Goal: Transaction & Acquisition: Book appointment/travel/reservation

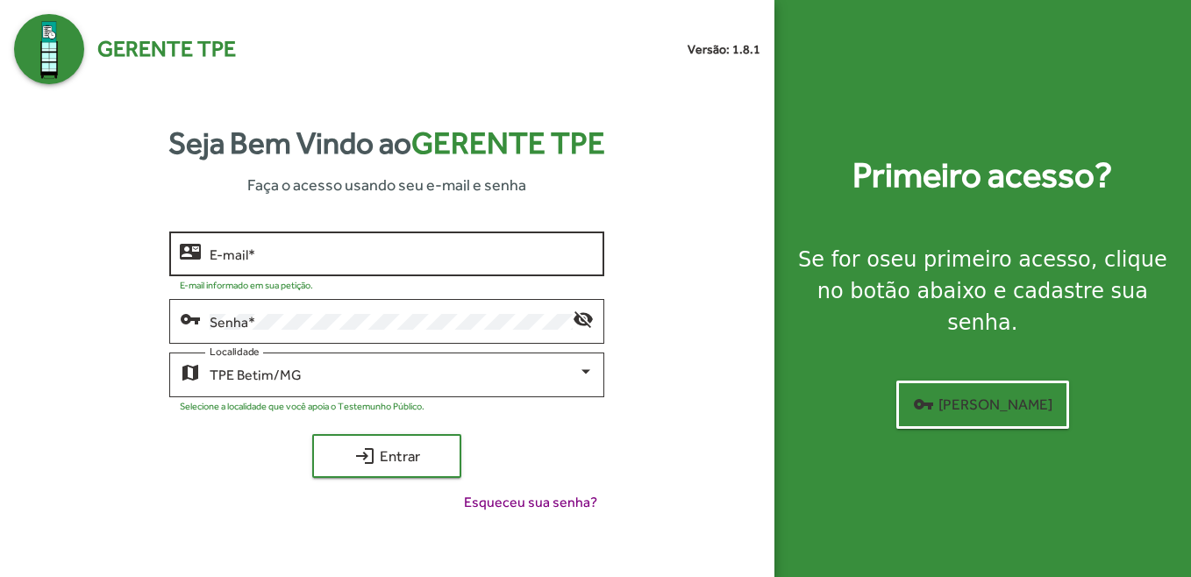
click at [481, 263] on div "E-mail *" at bounding box center [402, 252] width 384 height 48
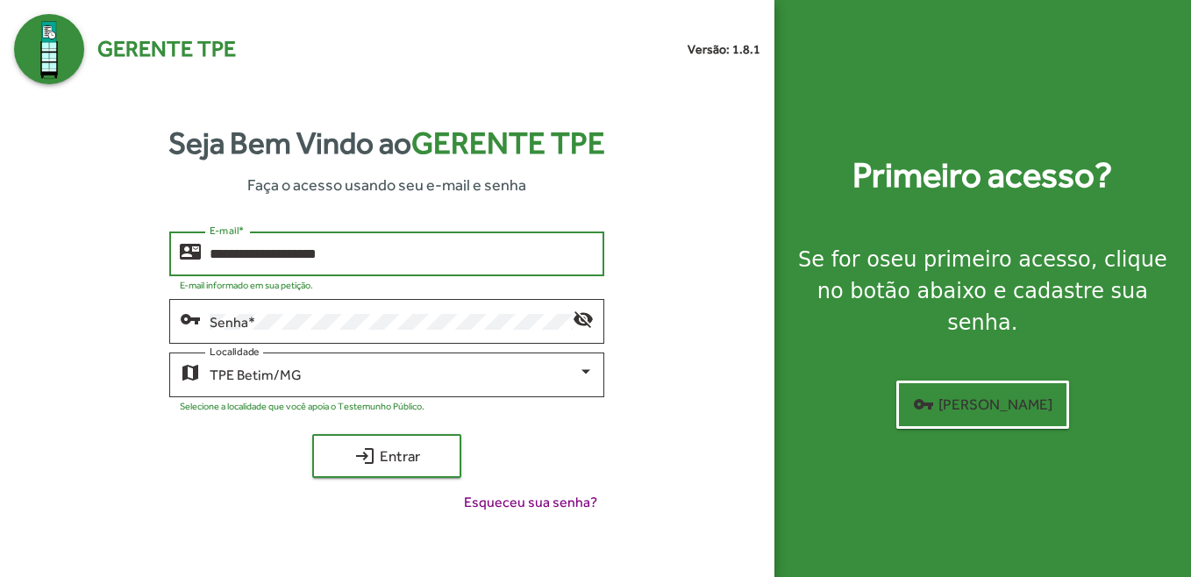
type input "**********"
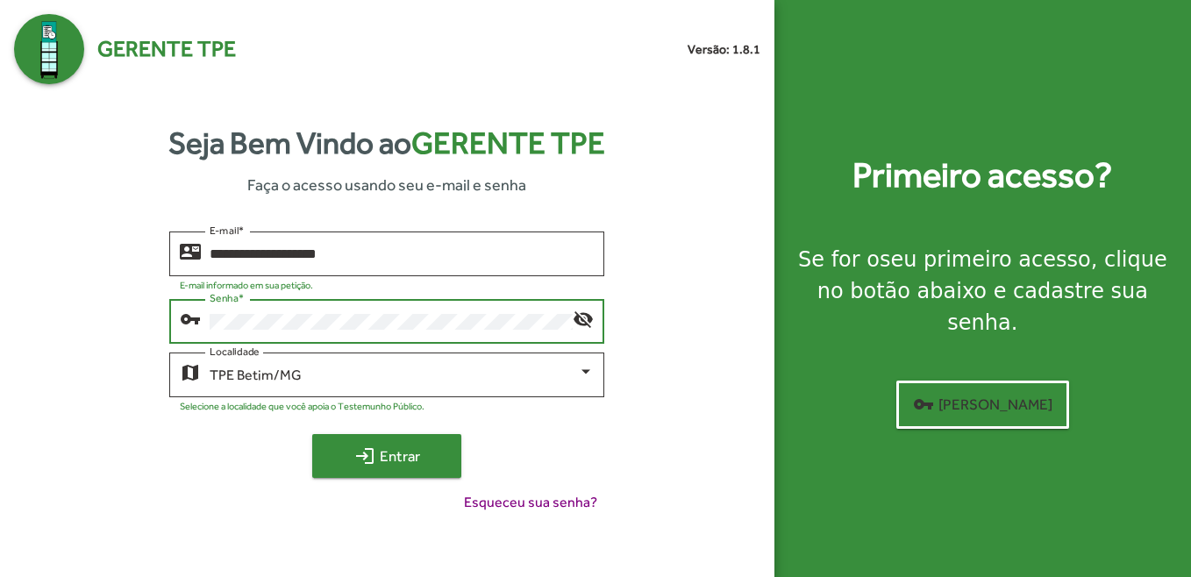
click at [385, 459] on span "login Entrar" at bounding box center [386, 456] width 117 height 32
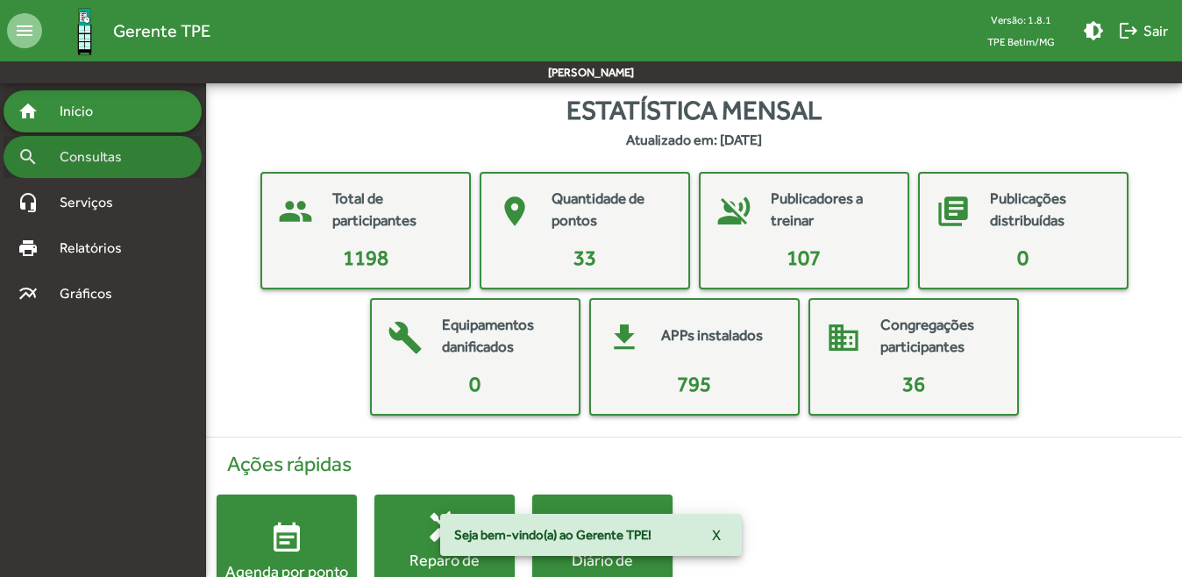
click at [95, 163] on span "Consultas" at bounding box center [97, 156] width 96 height 21
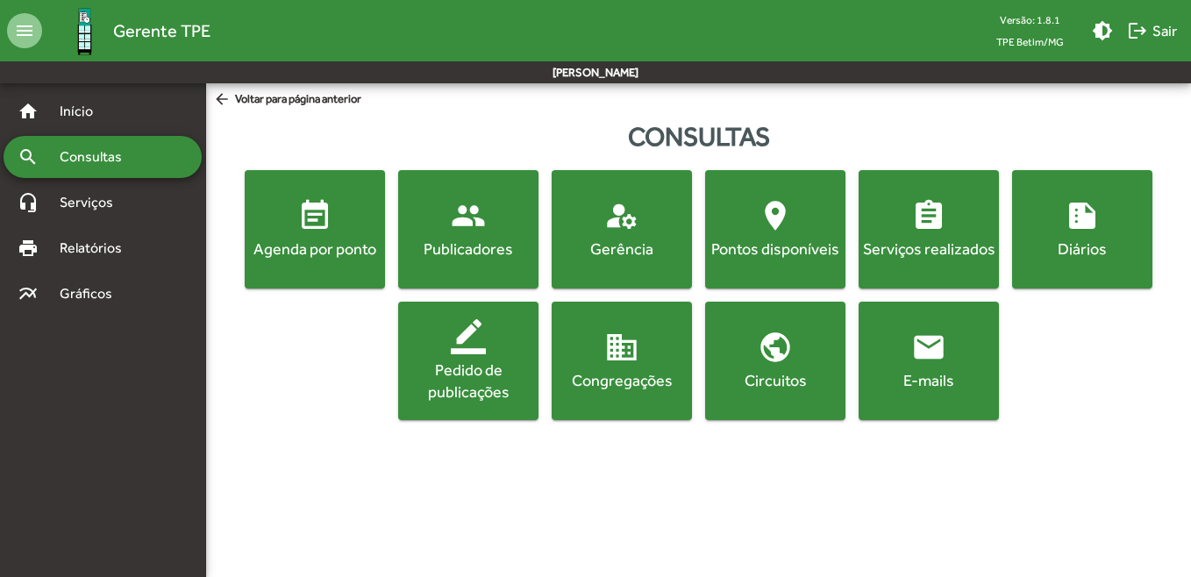
click at [328, 228] on mat-icon "event_note" at bounding box center [314, 215] width 35 height 35
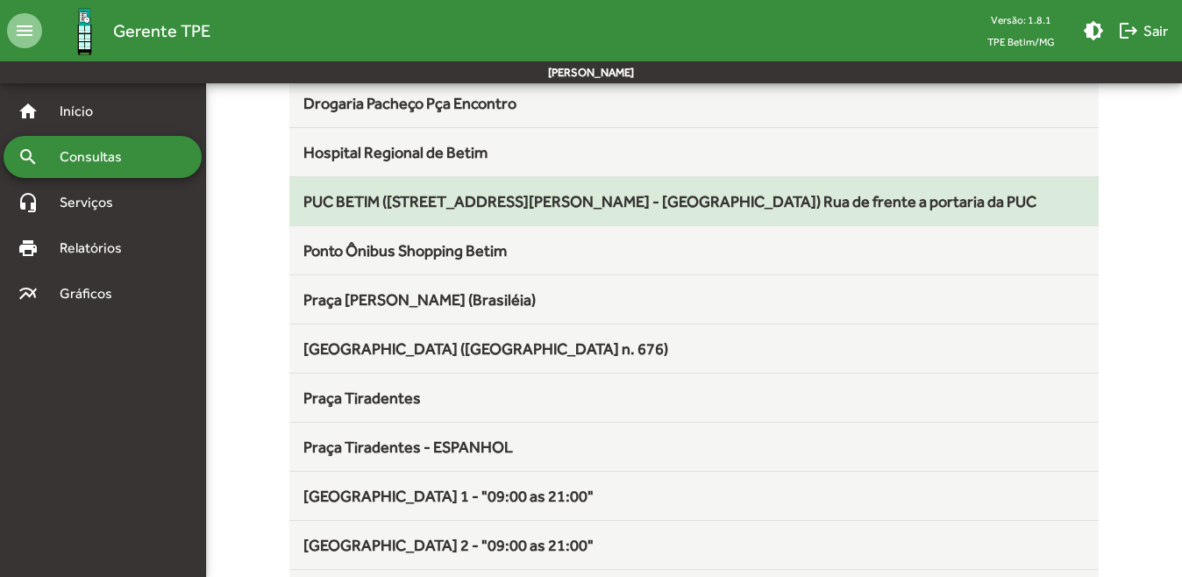
scroll to position [526, 0]
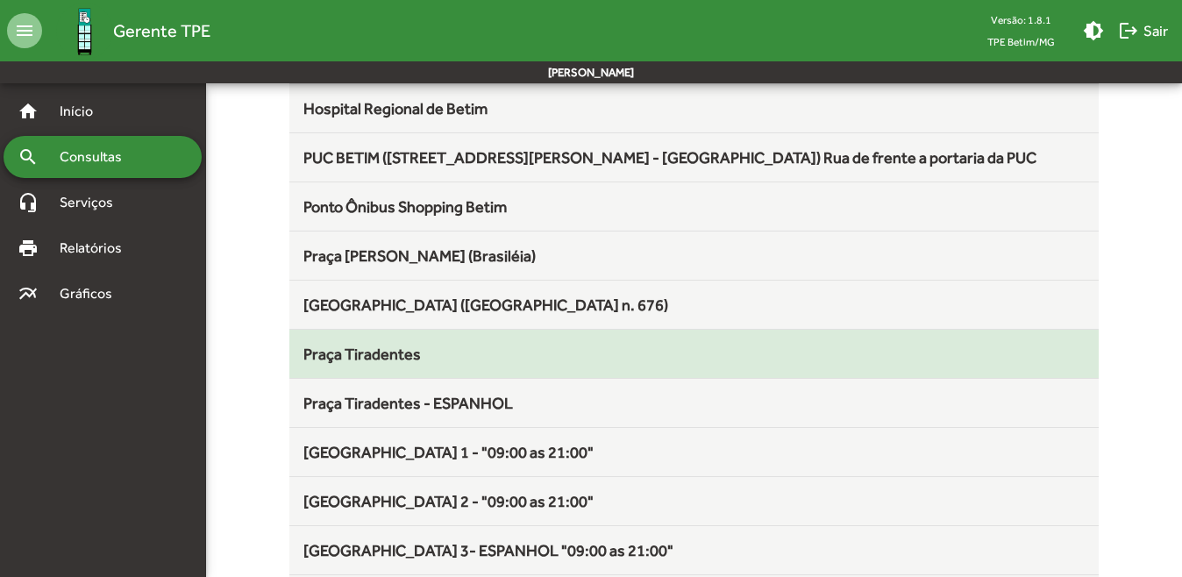
click at [450, 354] on div "Praça Tiradentes" at bounding box center [694, 354] width 782 height 24
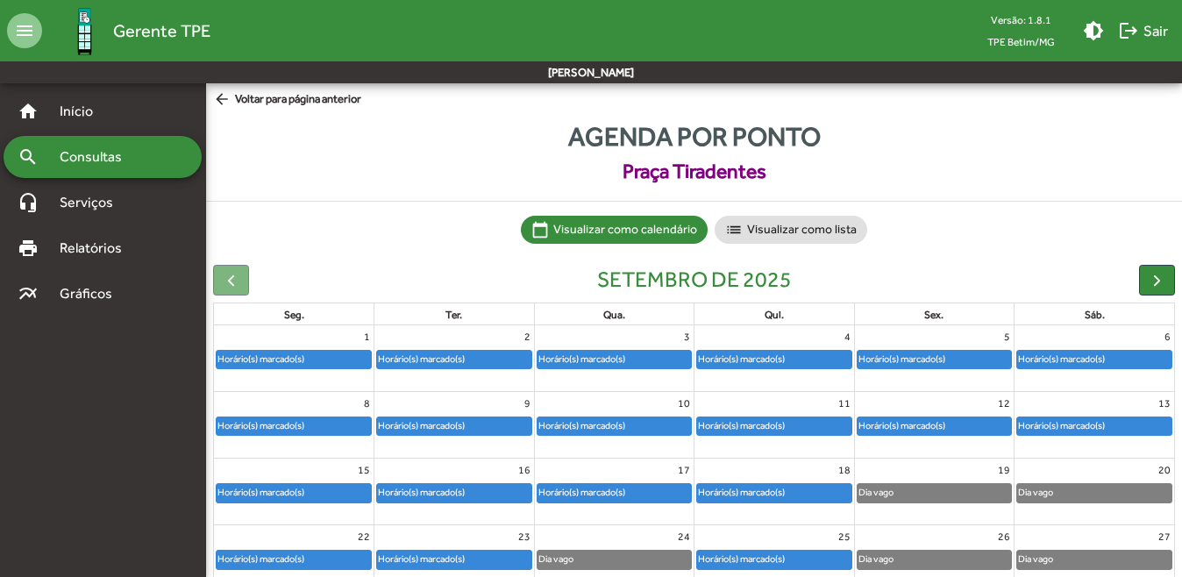
click at [934, 361] on div "Horário(s) marcado(s)" at bounding box center [901, 359] width 89 height 17
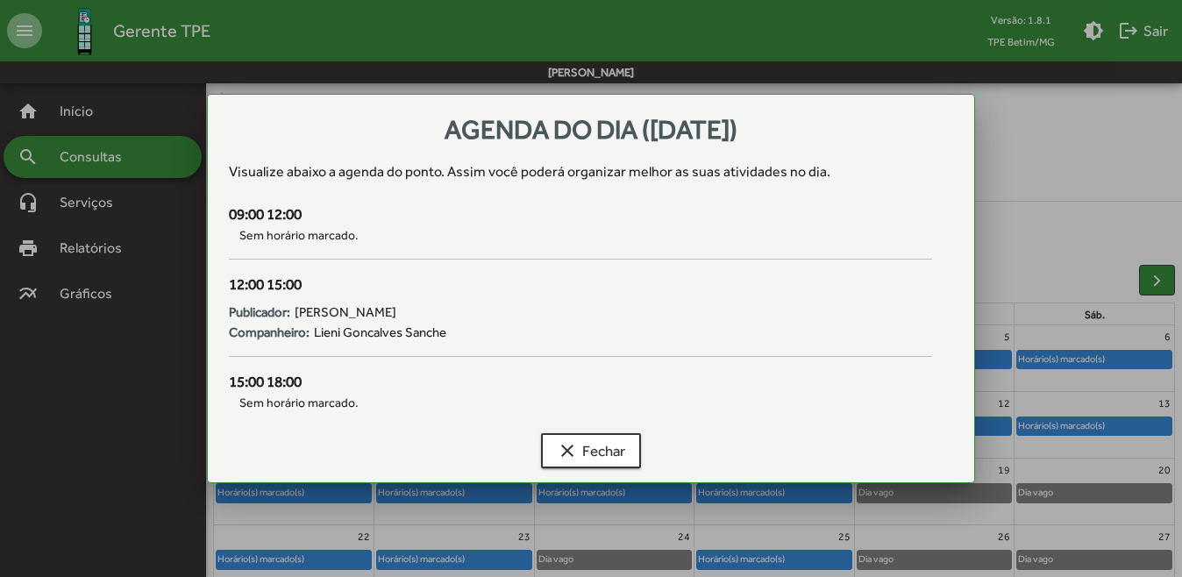
click at [1105, 196] on div at bounding box center [591, 288] width 1182 height 577
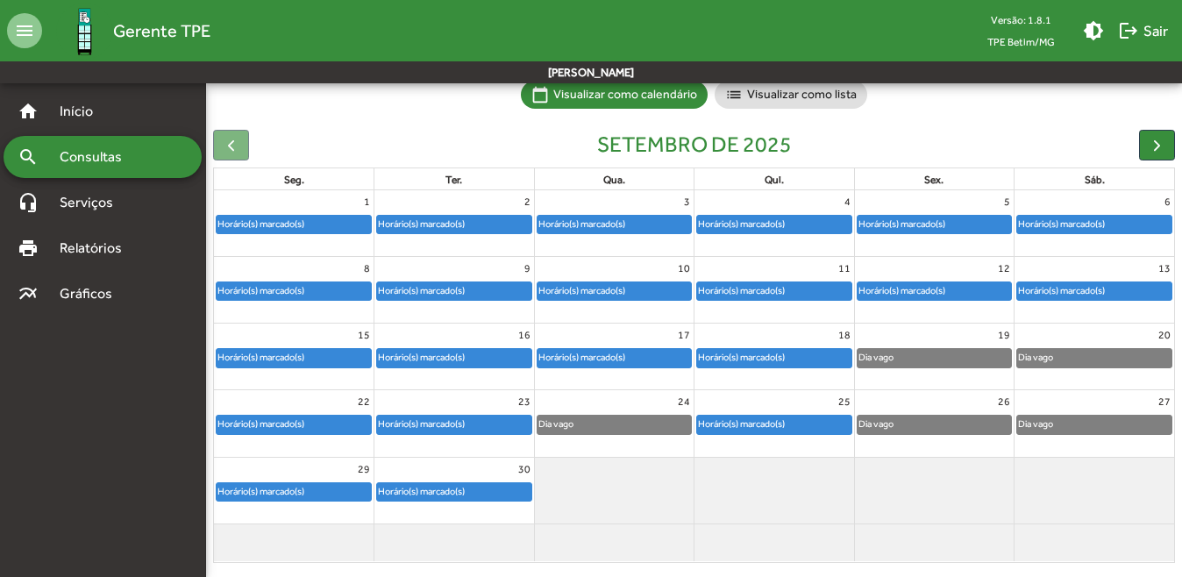
scroll to position [149, 0]
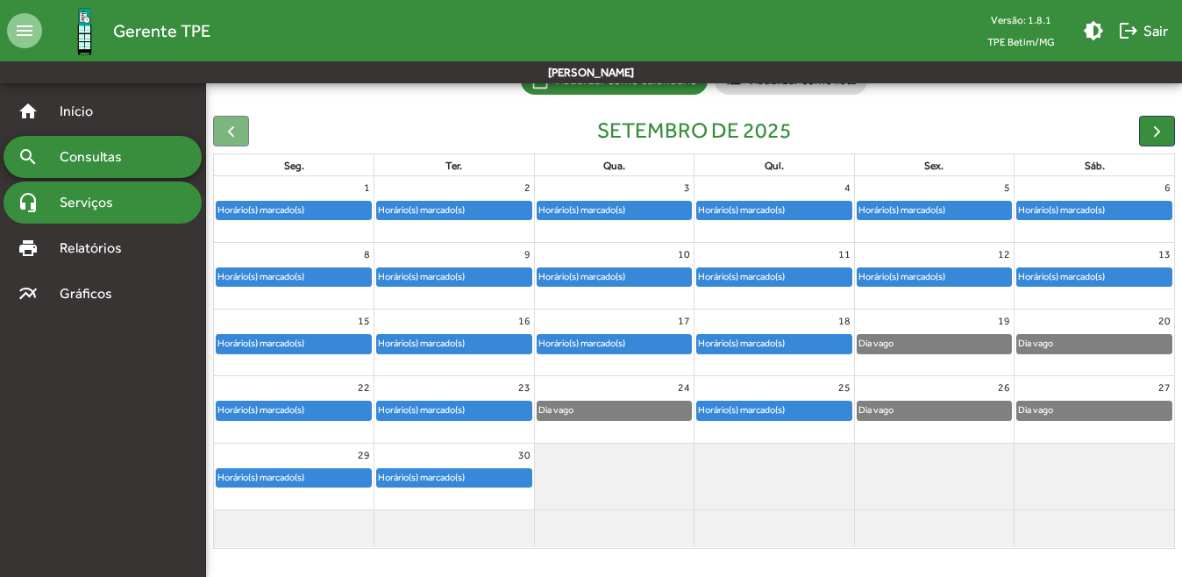
click at [94, 197] on span "Serviços" at bounding box center [93, 202] width 88 height 21
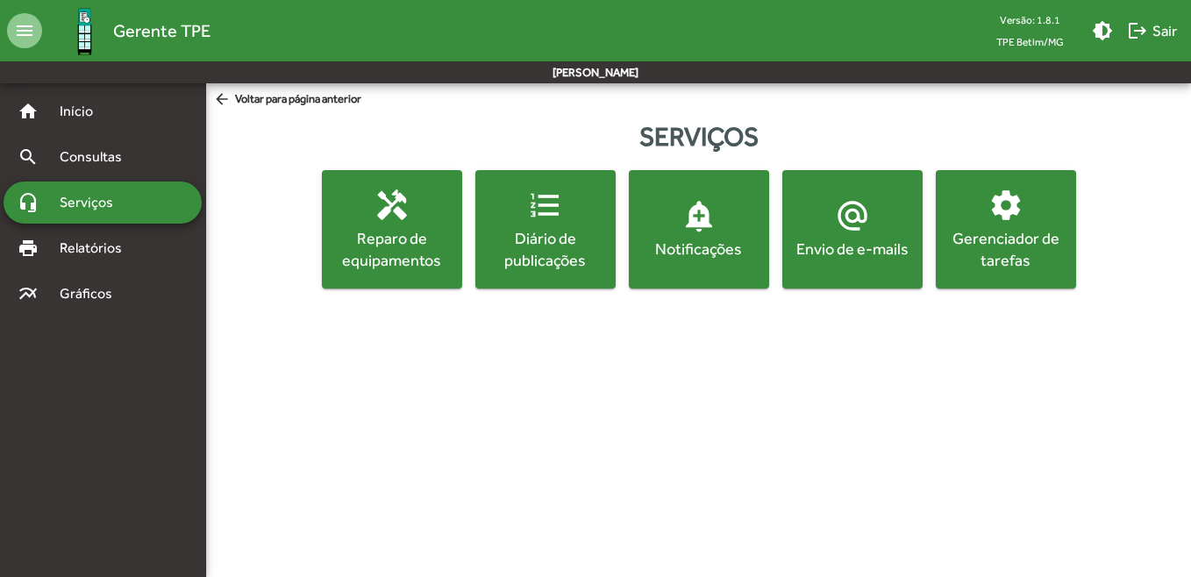
click at [1011, 243] on div "Gerenciador de tarefas" at bounding box center [1005, 249] width 133 height 44
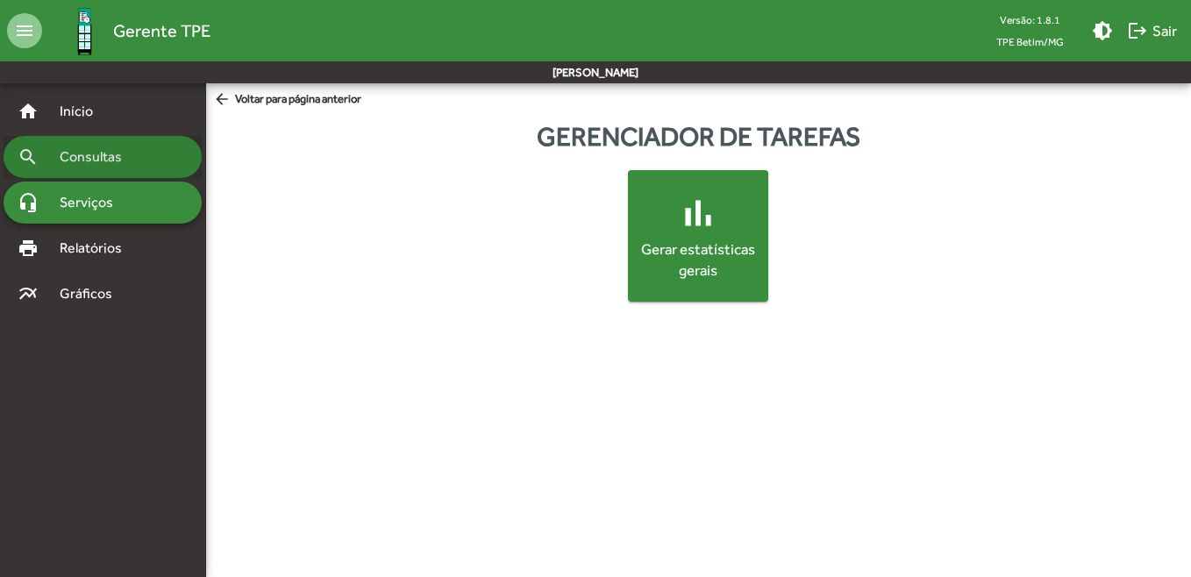
click at [78, 154] on span "Consultas" at bounding box center [97, 156] width 96 height 21
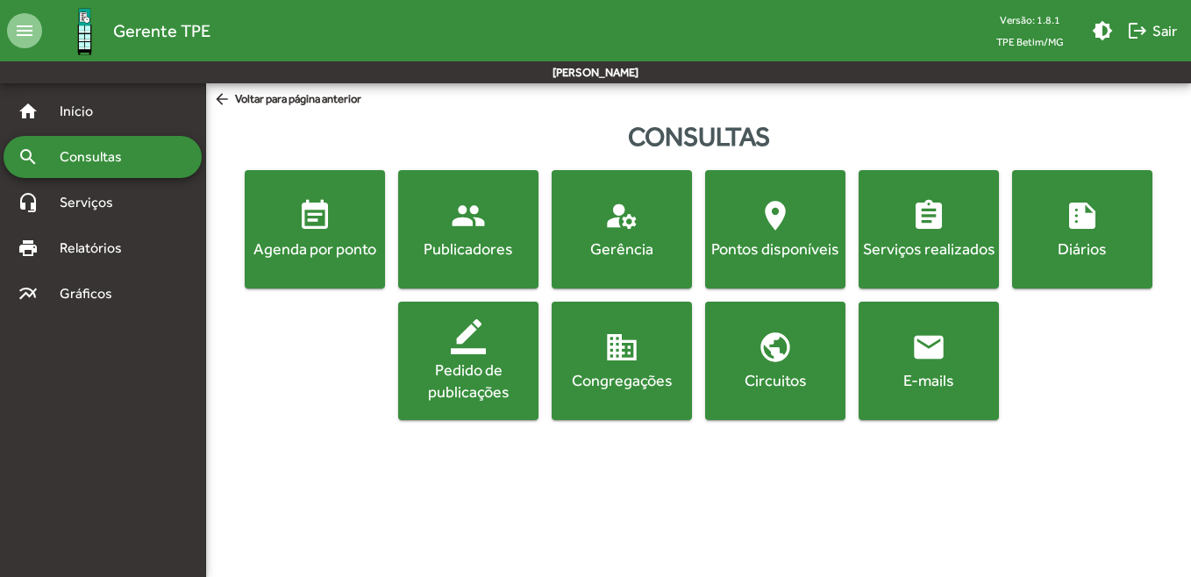
click at [605, 223] on mat-icon "manage_accounts" at bounding box center [621, 215] width 35 height 35
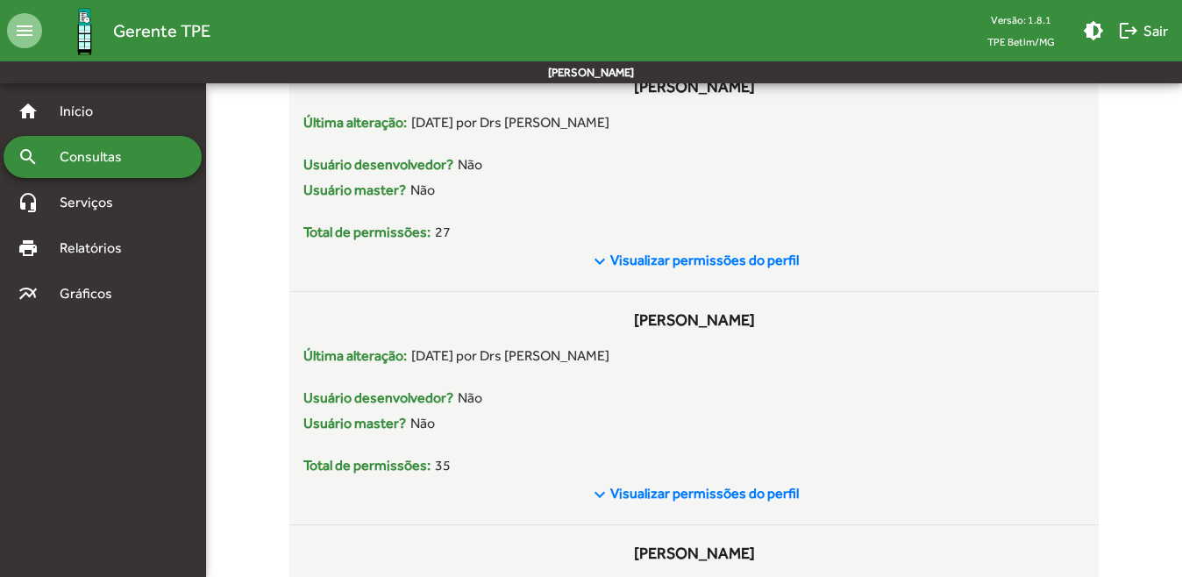
scroll to position [7628, 0]
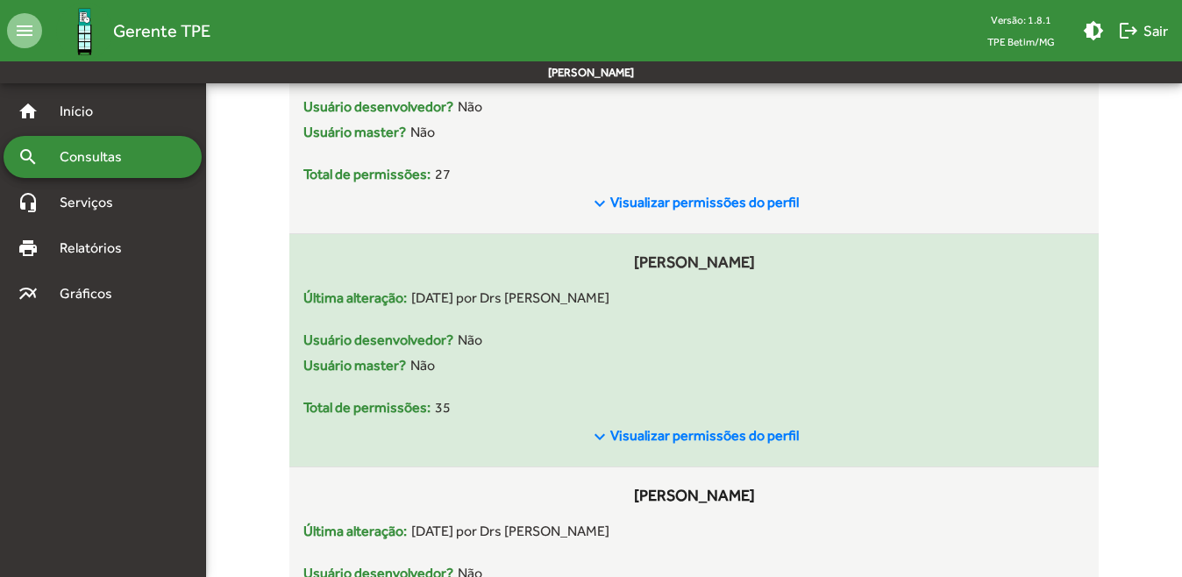
click at [690, 427] on span "Visualizar permissões do perfil" at bounding box center [704, 435] width 189 height 17
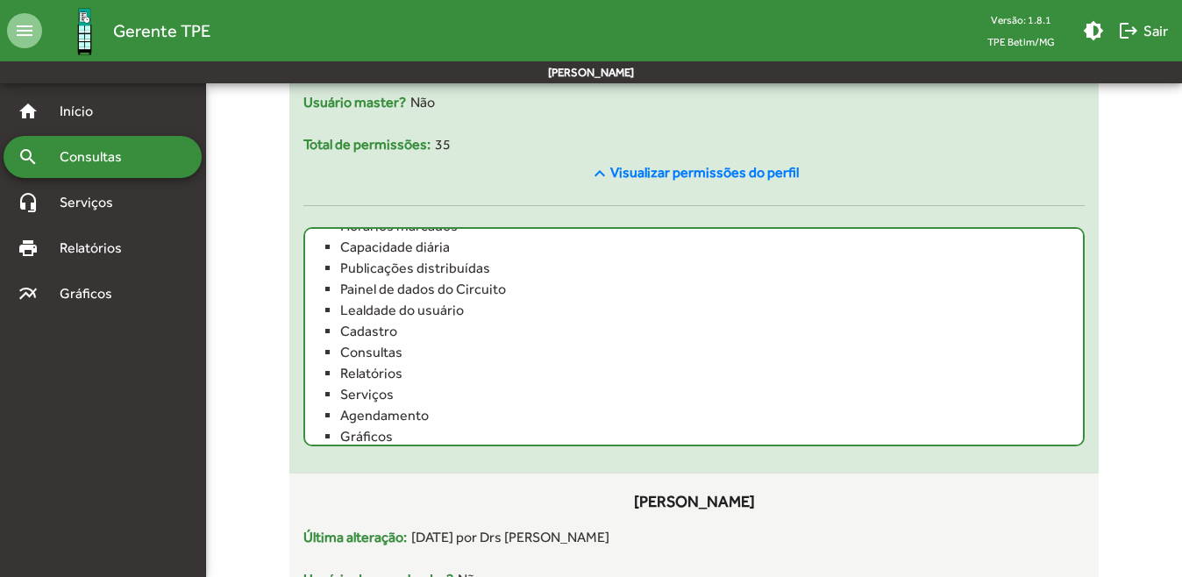
scroll to position [538, 0]
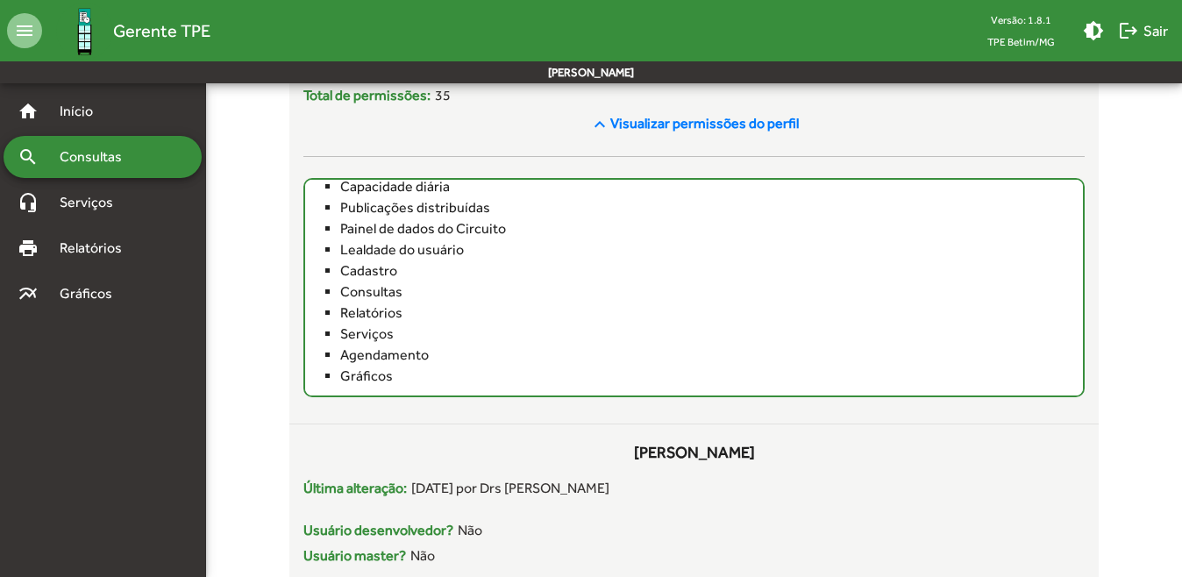
scroll to position [8154, 0]
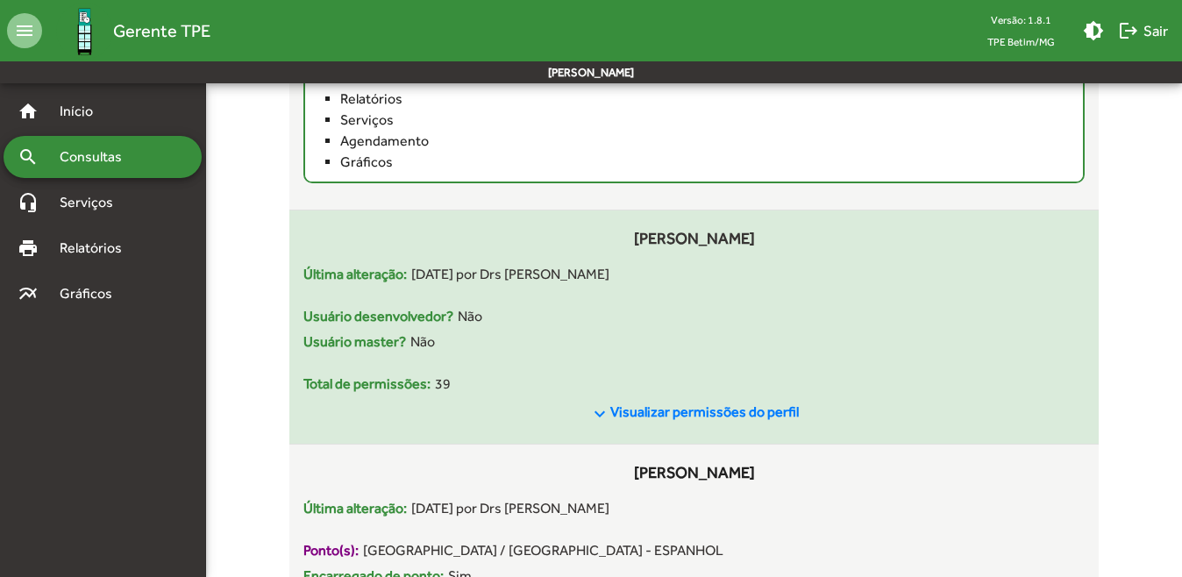
click at [694, 403] on span "Visualizar permissões do perfil" at bounding box center [704, 411] width 189 height 17
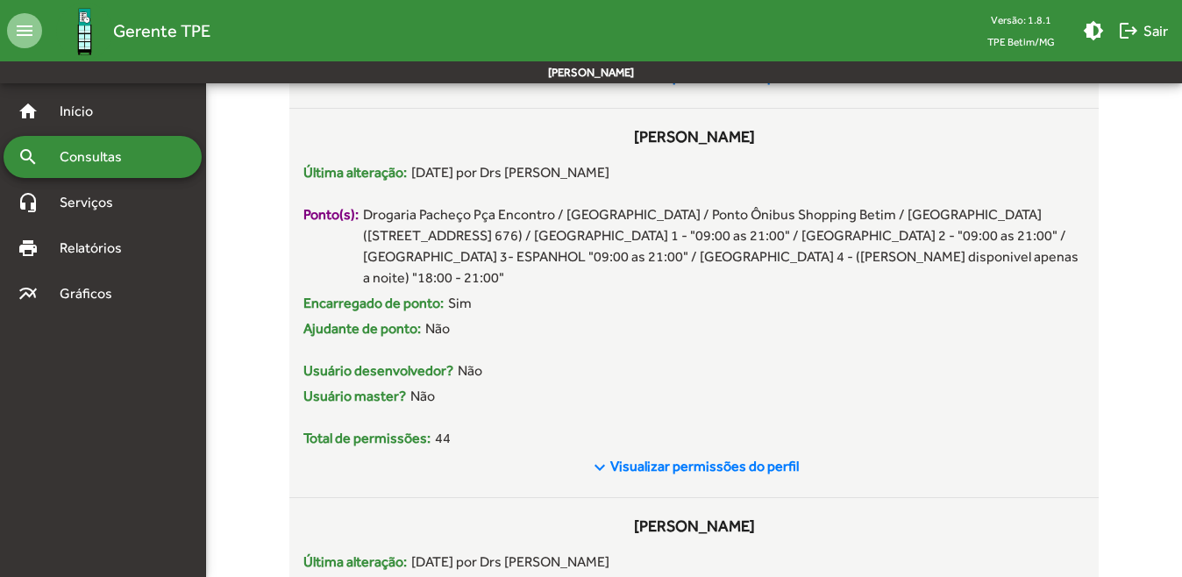
scroll to position [6225, 0]
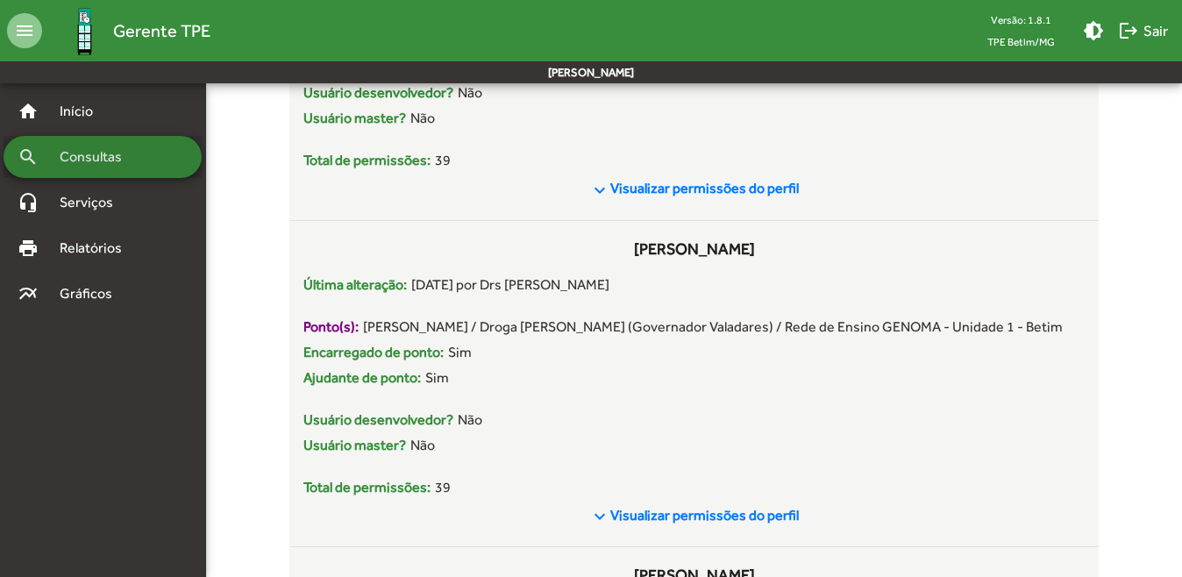
click at [67, 156] on span "Consultas" at bounding box center [97, 156] width 96 height 21
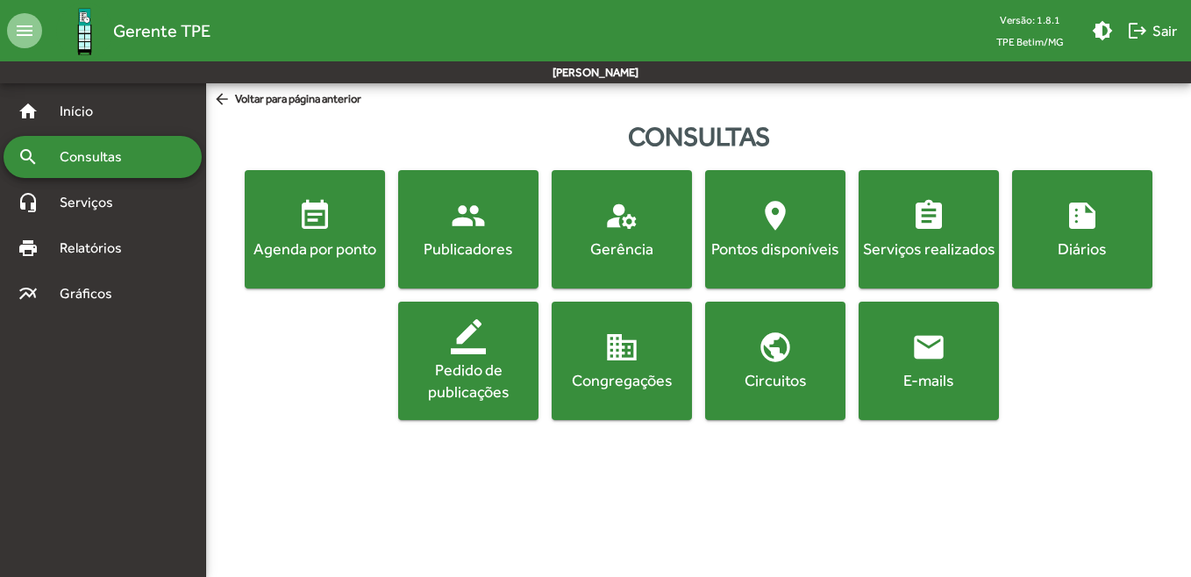
click at [318, 252] on div "Agenda por ponto" at bounding box center [314, 249] width 133 height 22
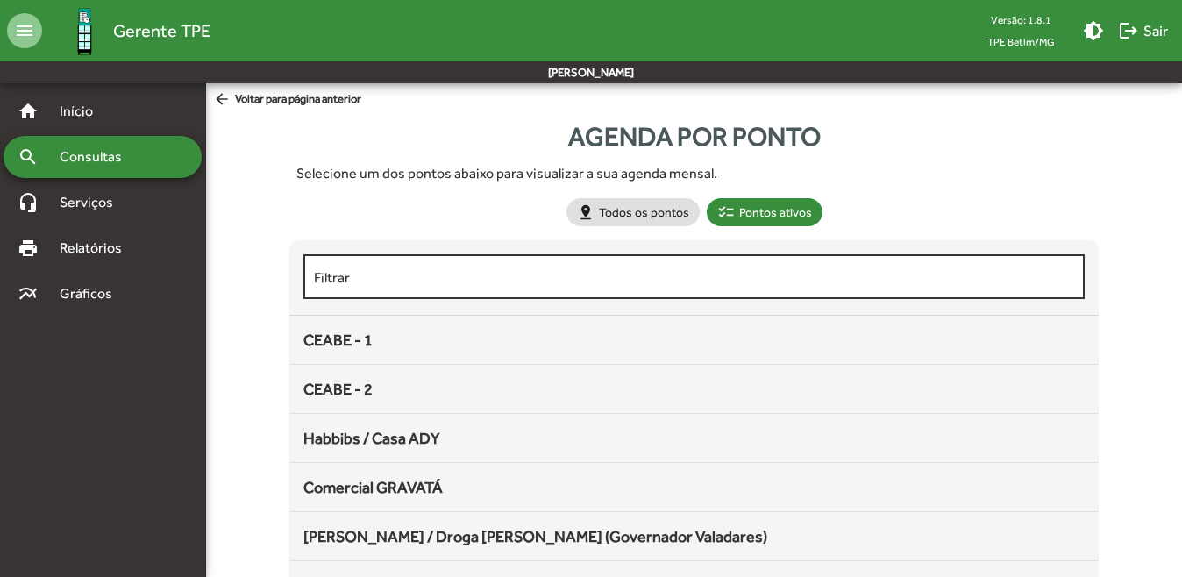
click at [597, 274] on input "Filtrar" at bounding box center [694, 277] width 761 height 16
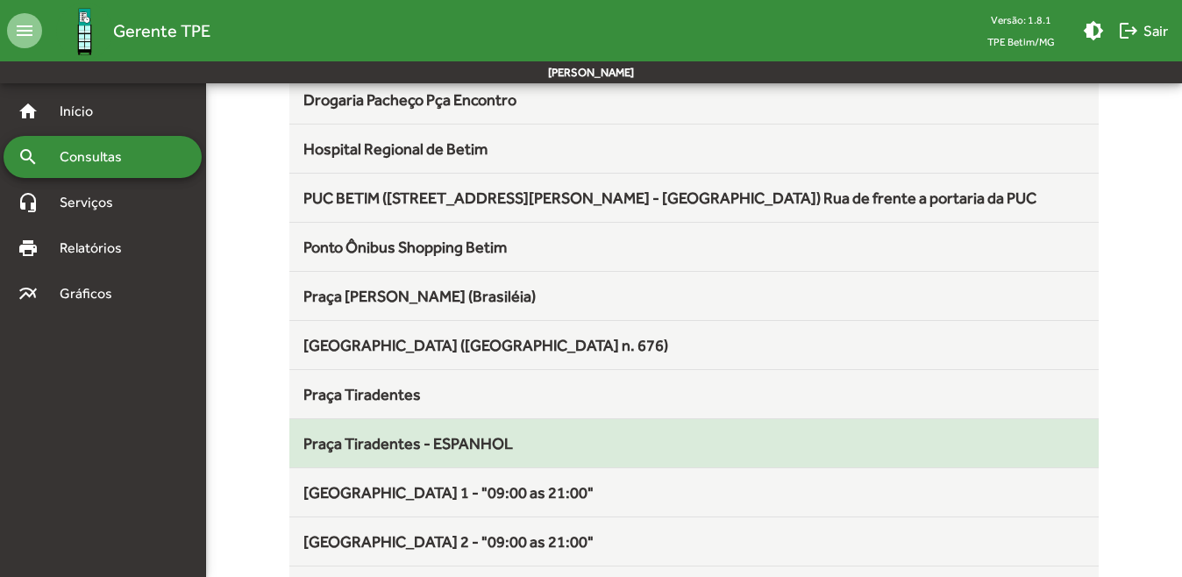
scroll to position [614, 0]
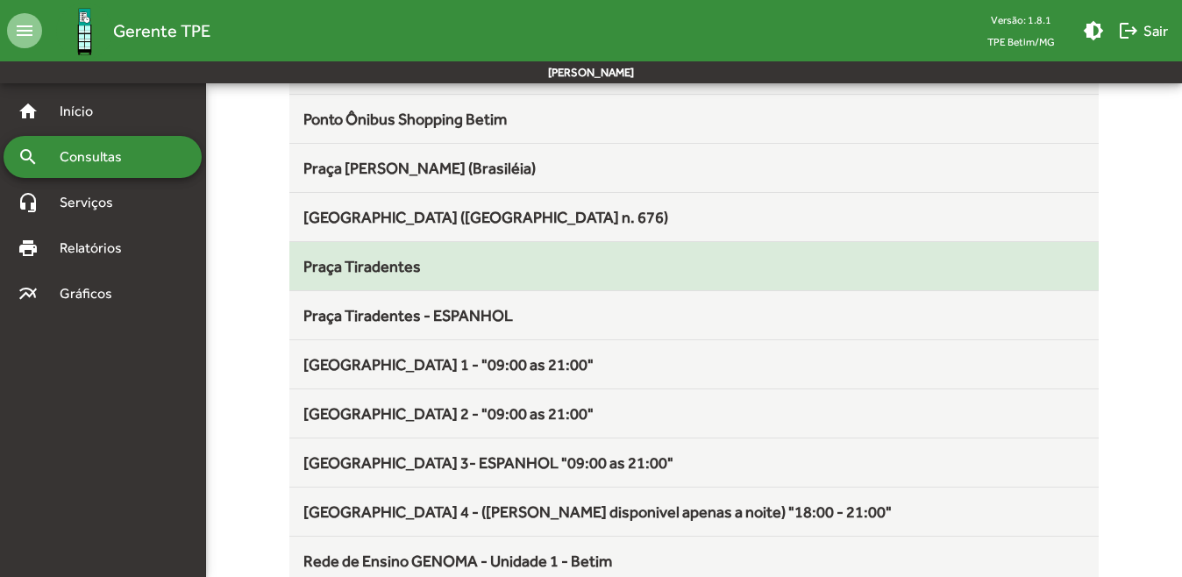
click at [391, 265] on span "Praça Tiradentes" at bounding box center [361, 266] width 117 height 18
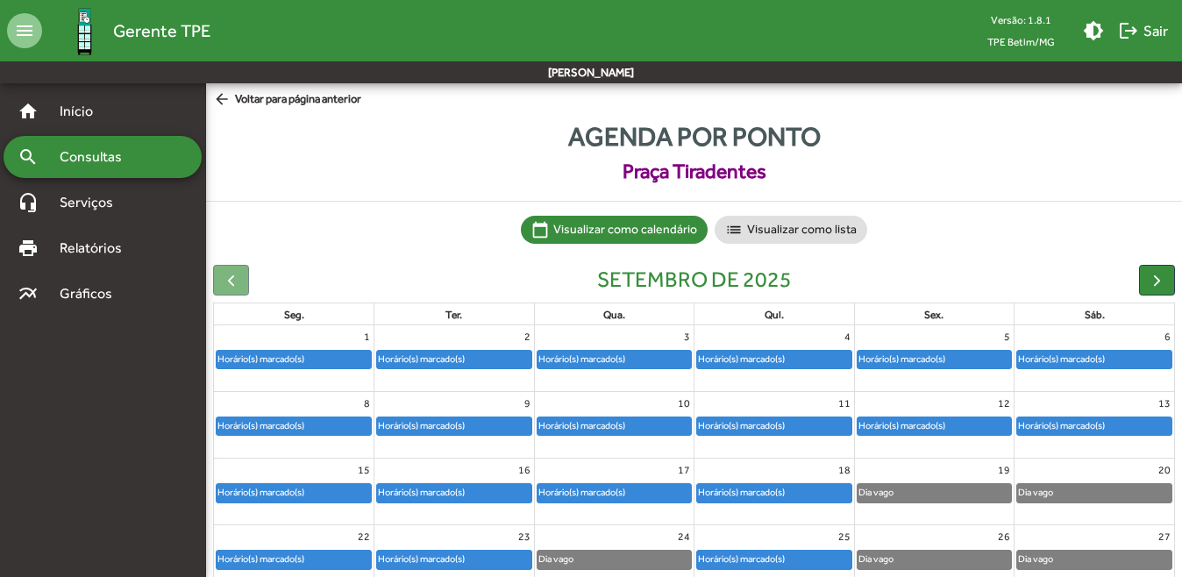
click at [946, 359] on div "Horário(s) marcado(s)" at bounding box center [901, 359] width 89 height 17
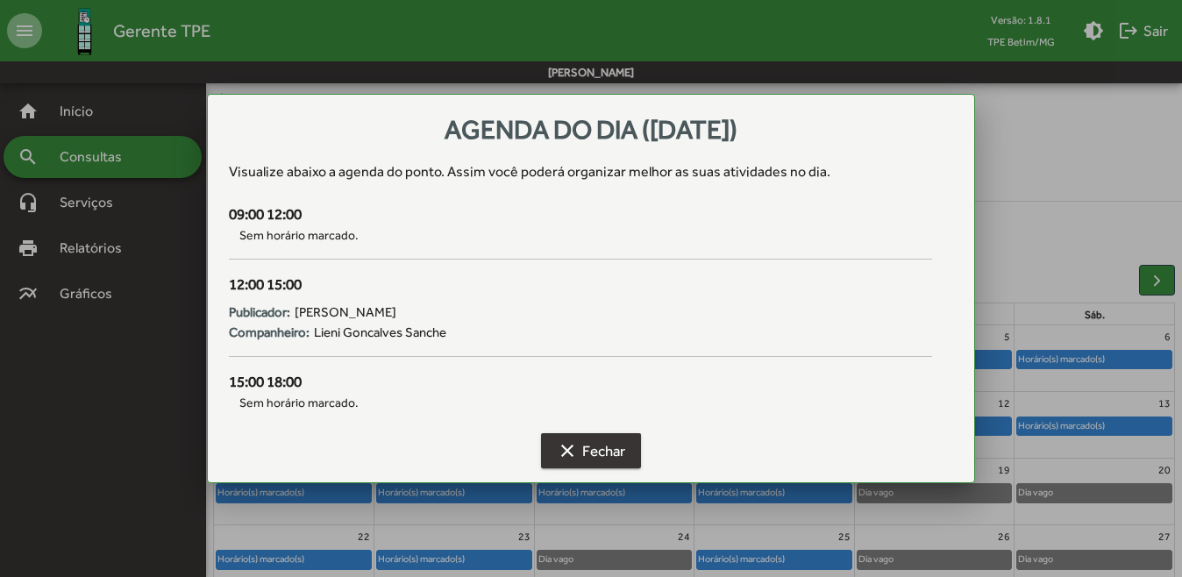
click at [601, 458] on span "clear Fechar" at bounding box center [591, 451] width 68 height 32
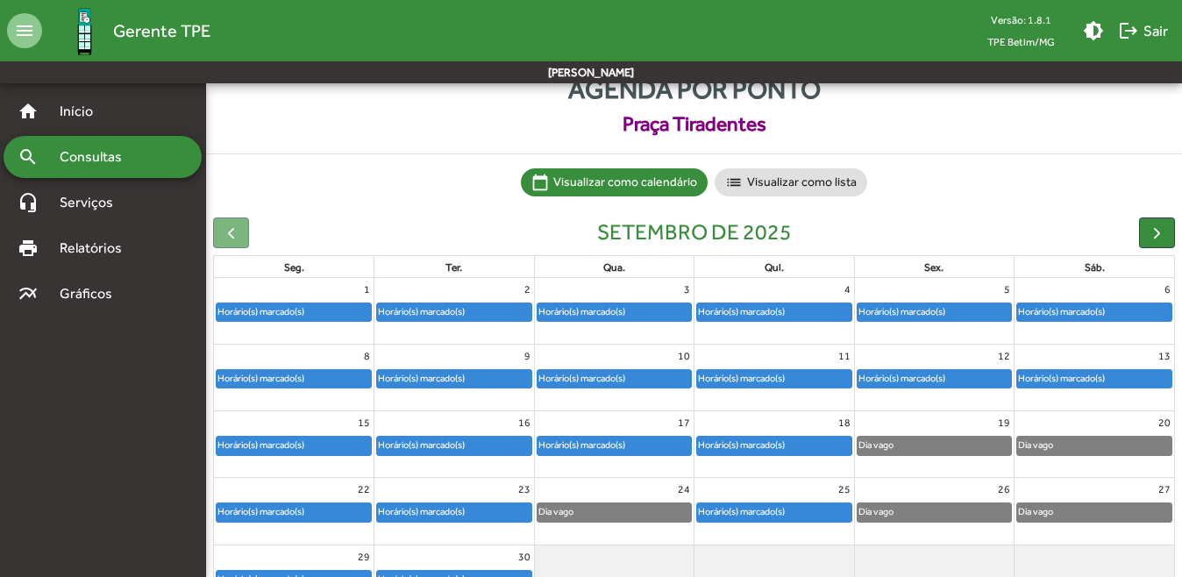
scroll to position [88, 0]
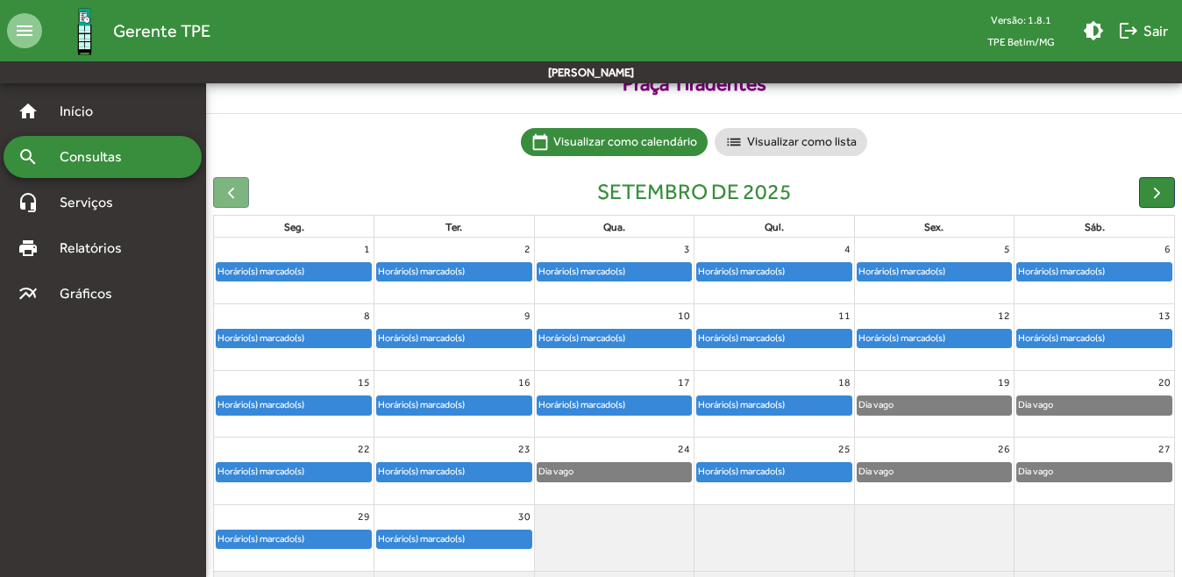
click at [928, 268] on div "Horário(s) marcado(s)" at bounding box center [901, 271] width 89 height 17
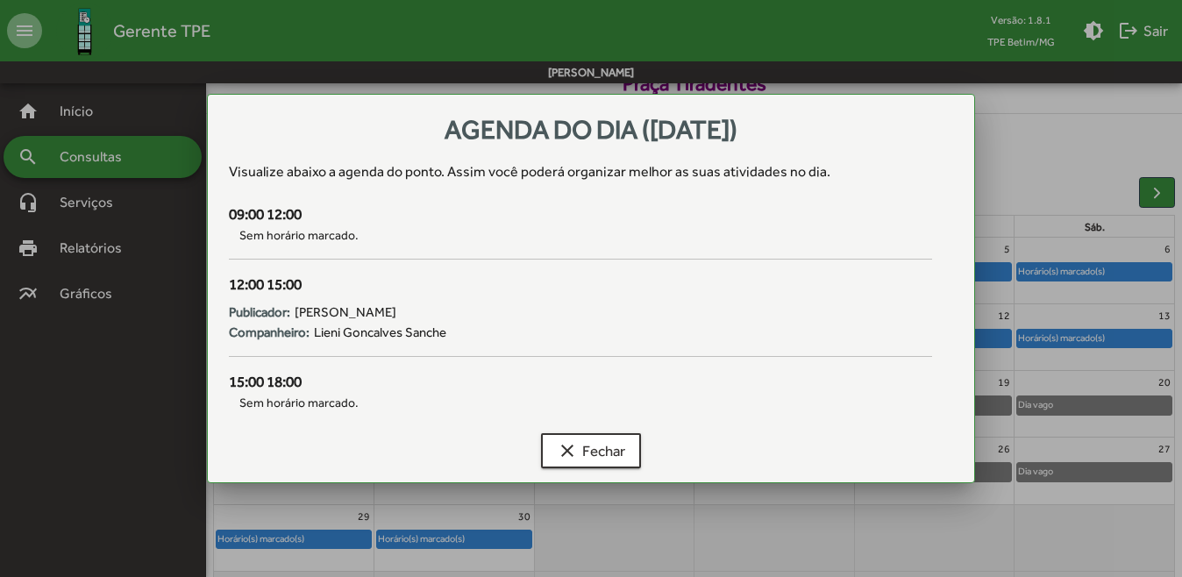
scroll to position [0, 0]
click at [252, 379] on div "15:00 18:00" at bounding box center [580, 382] width 703 height 23
click at [139, 360] on div at bounding box center [591, 288] width 1182 height 577
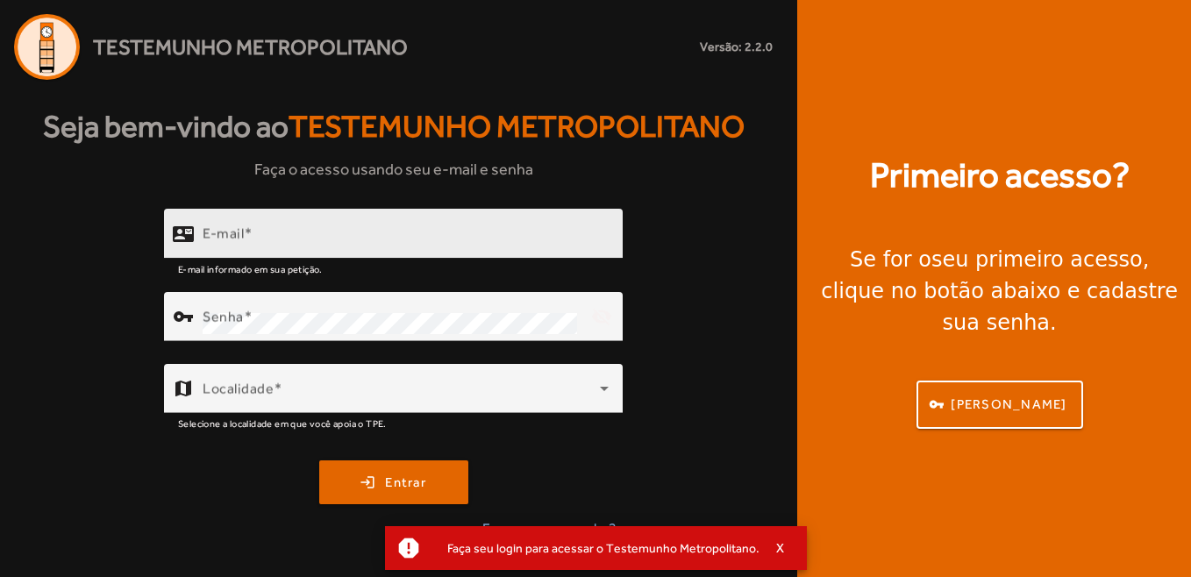
click at [371, 238] on input "E-mail" at bounding box center [406, 241] width 406 height 21
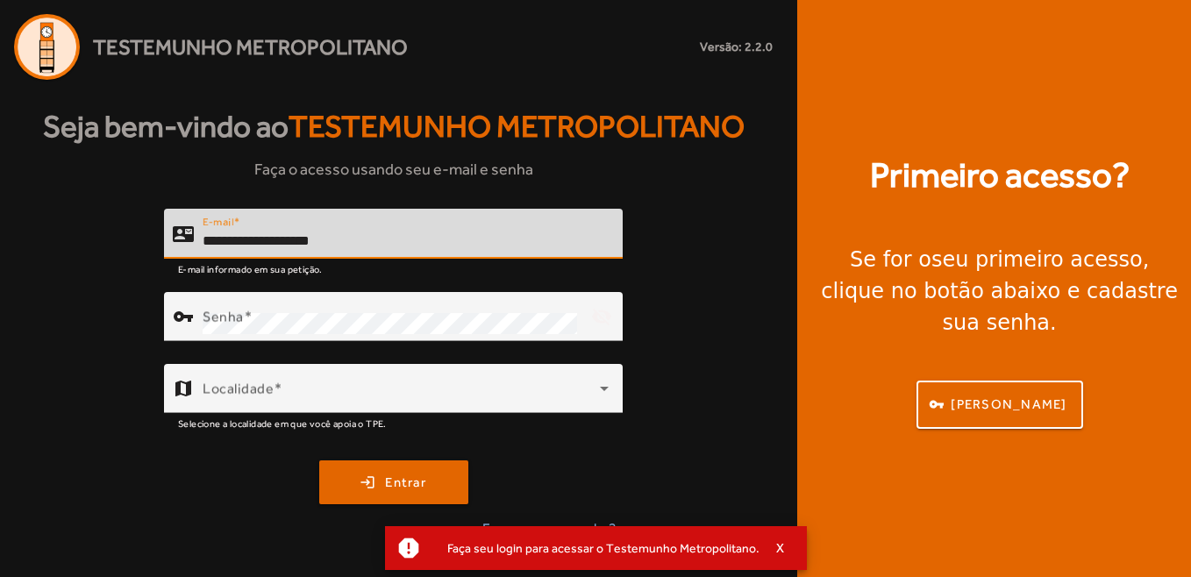
type input "**********"
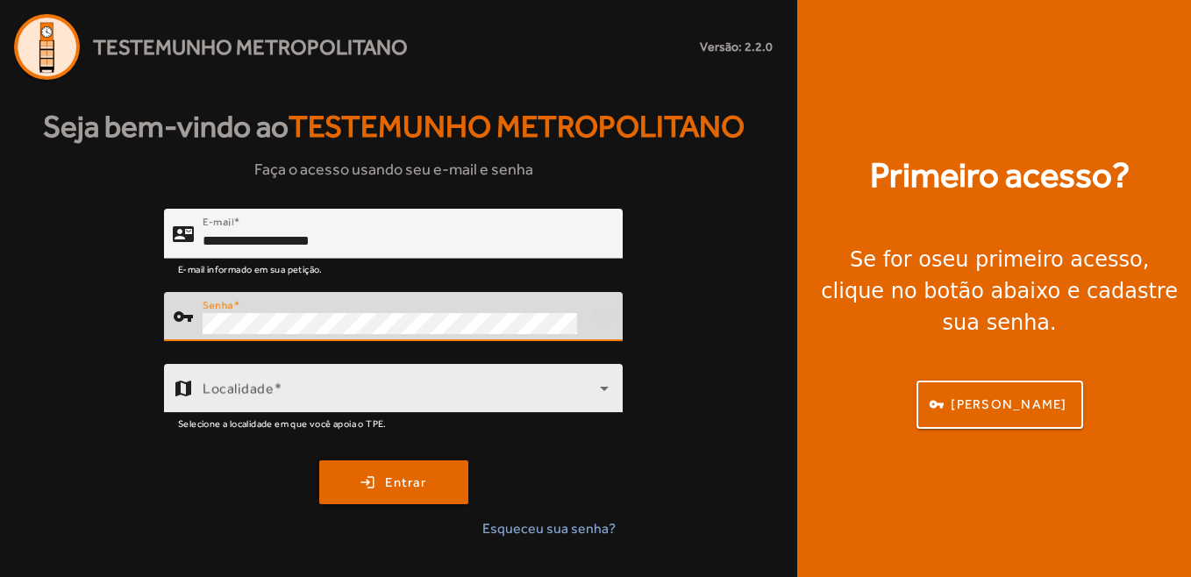
click at [452, 389] on span at bounding box center [401, 395] width 397 height 21
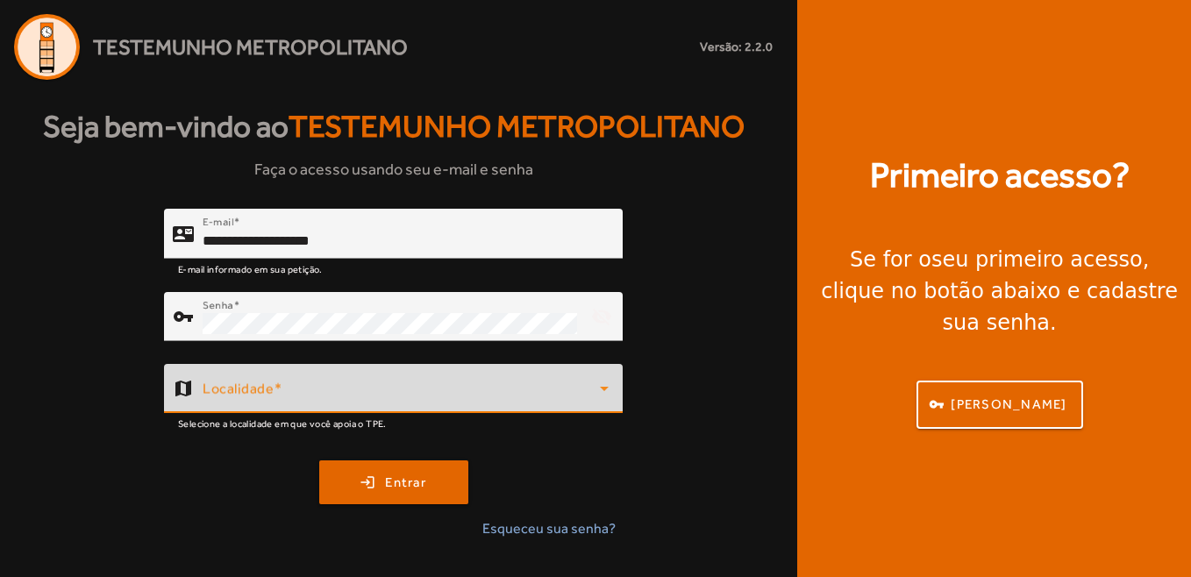
click at [267, 395] on span at bounding box center [401, 395] width 397 height 21
click at [603, 391] on icon at bounding box center [604, 388] width 21 height 21
click at [367, 377] on div "Localidade" at bounding box center [406, 388] width 406 height 49
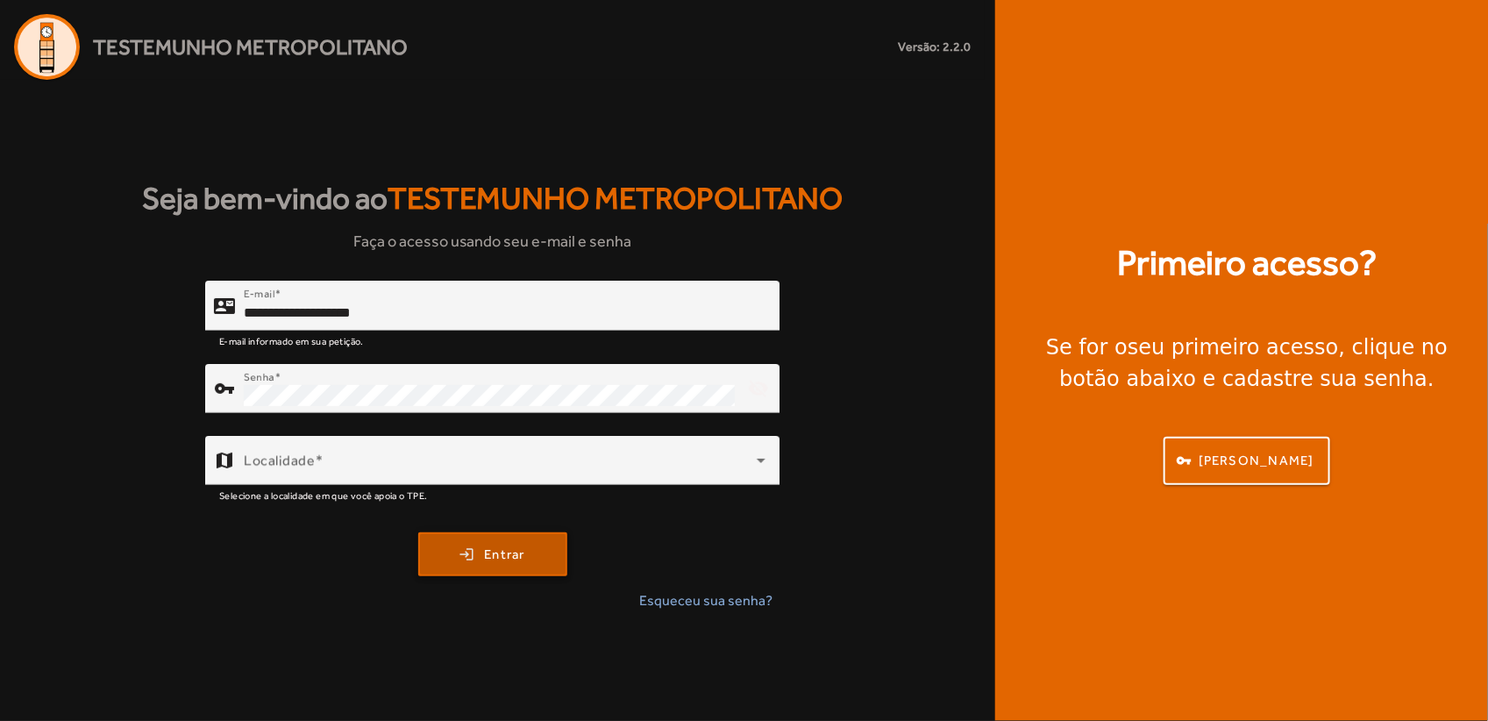
click at [478, 558] on span "submit" at bounding box center [493, 554] width 146 height 42
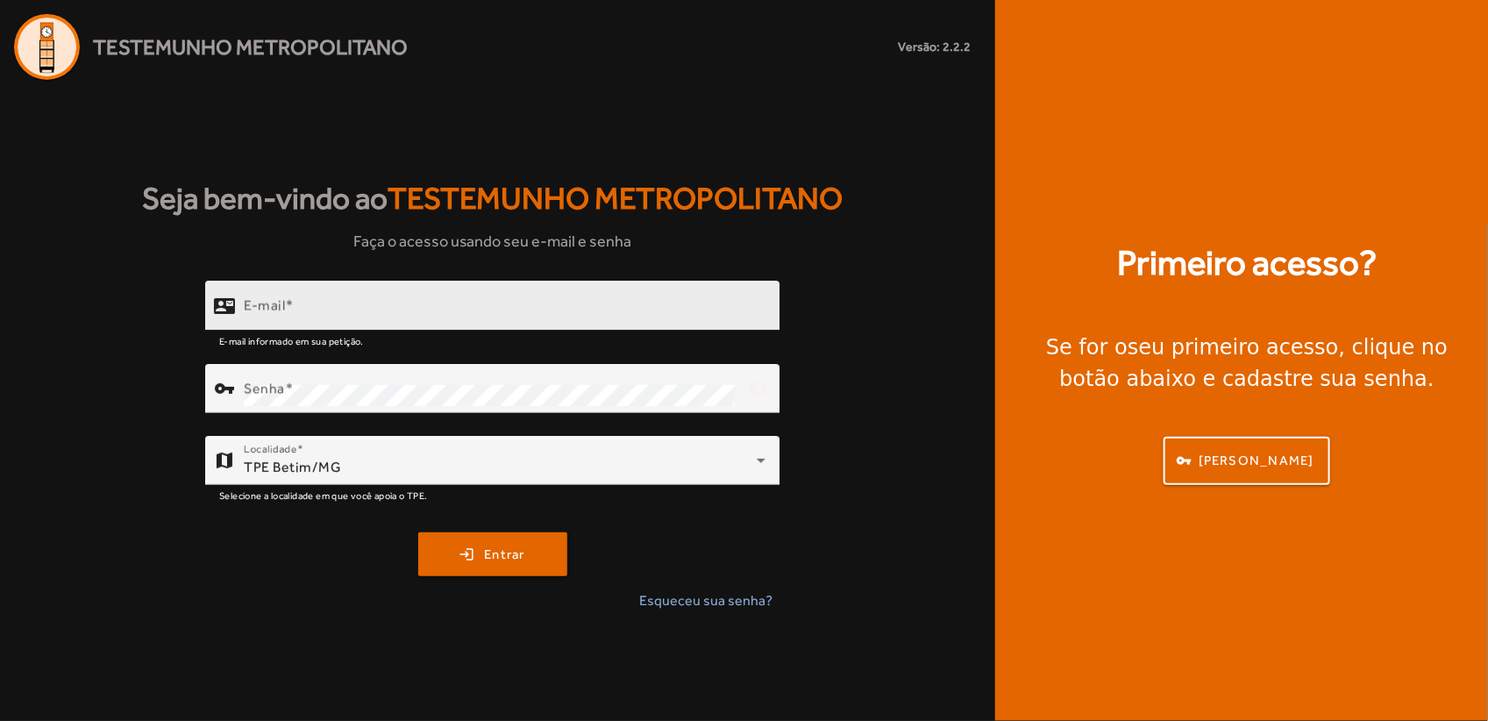
click at [466, 302] on input "E-mail" at bounding box center [505, 312] width 522 height 21
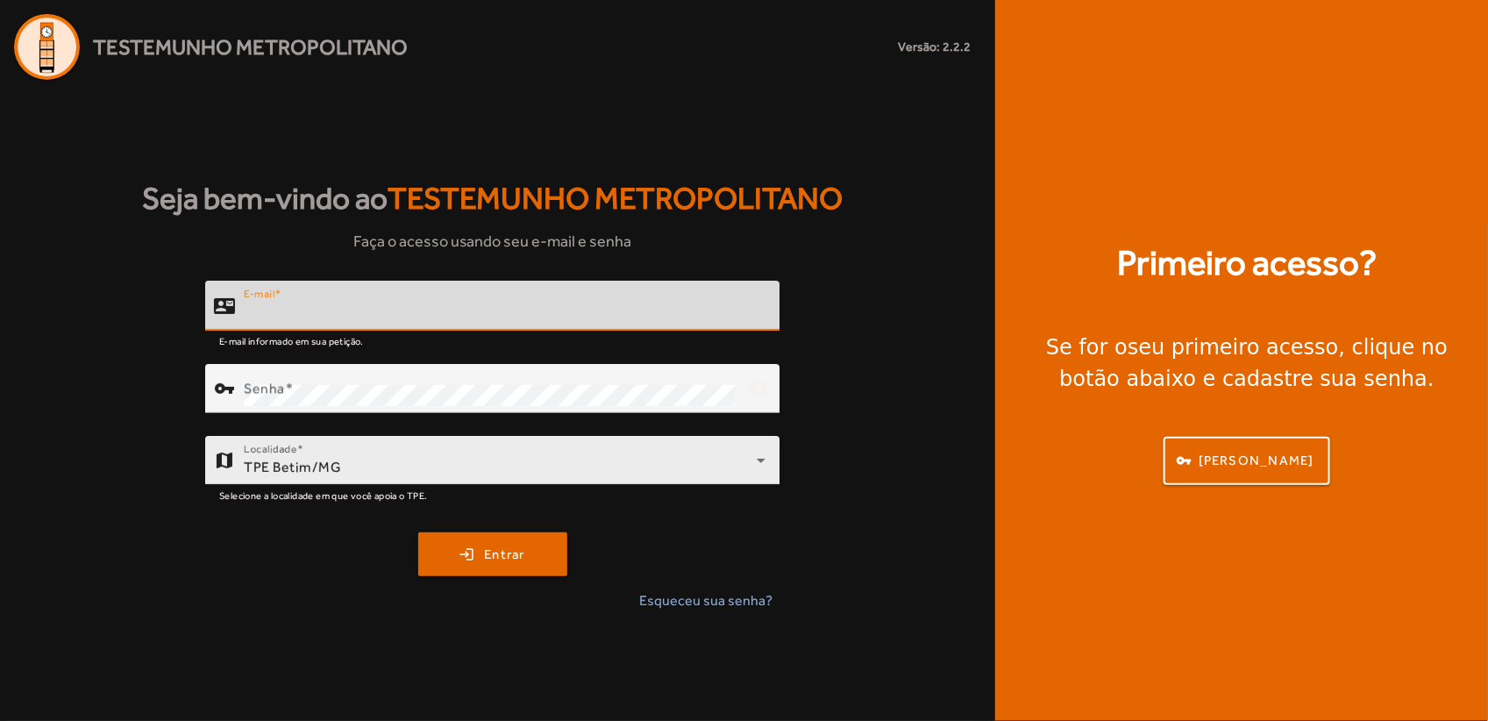
click at [375, 473] on div "TPE Betim/MG" at bounding box center [500, 467] width 513 height 21
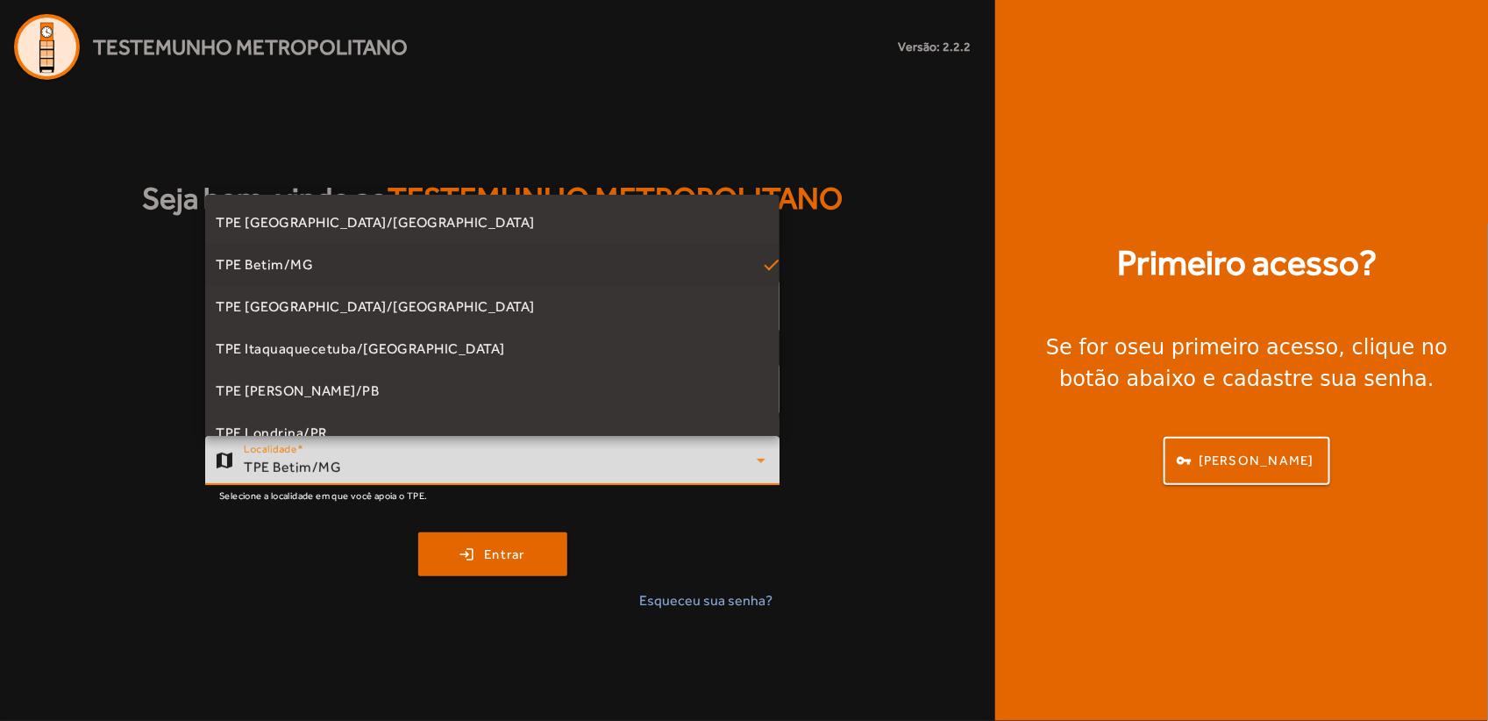
click at [412, 264] on mat-option "TPE Betim/MG" at bounding box center [492, 265] width 574 height 42
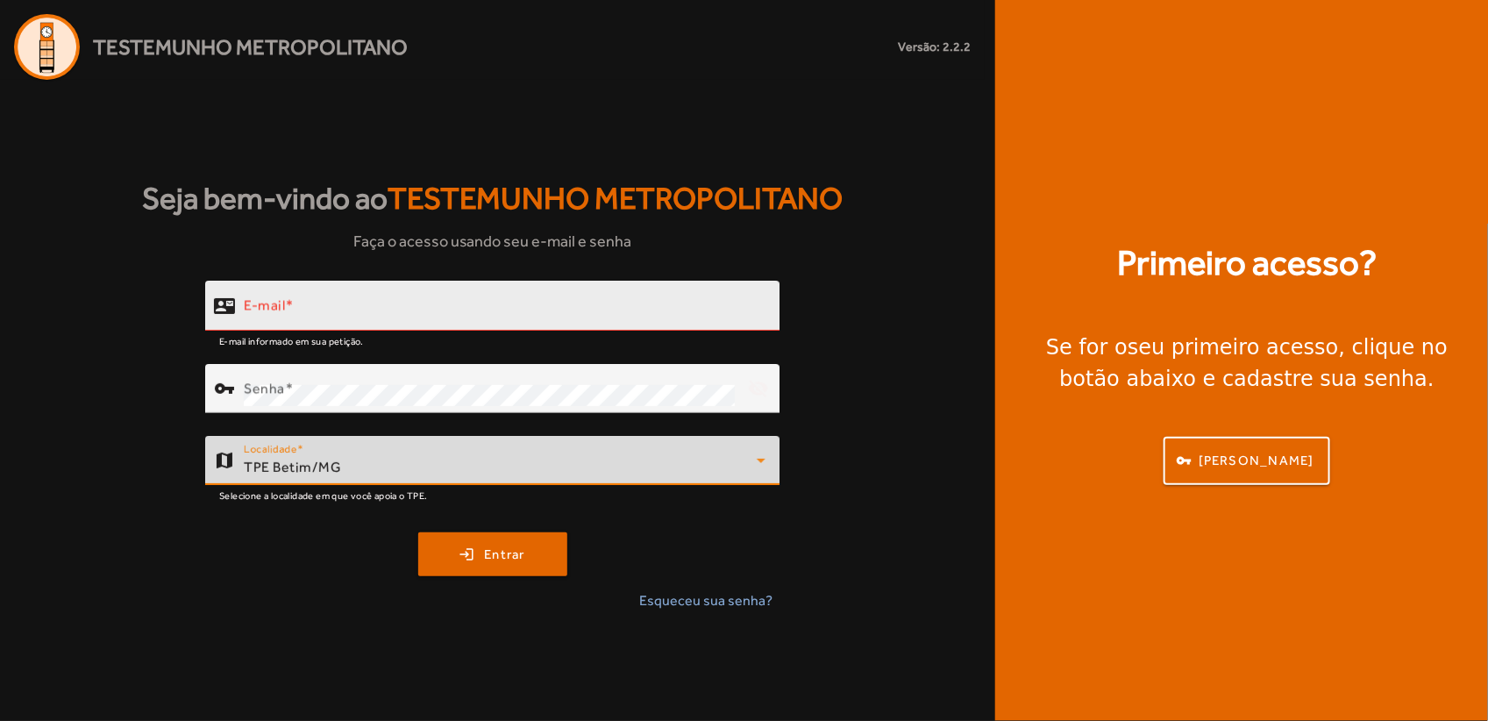
click at [336, 304] on input "E-mail" at bounding box center [505, 312] width 522 height 21
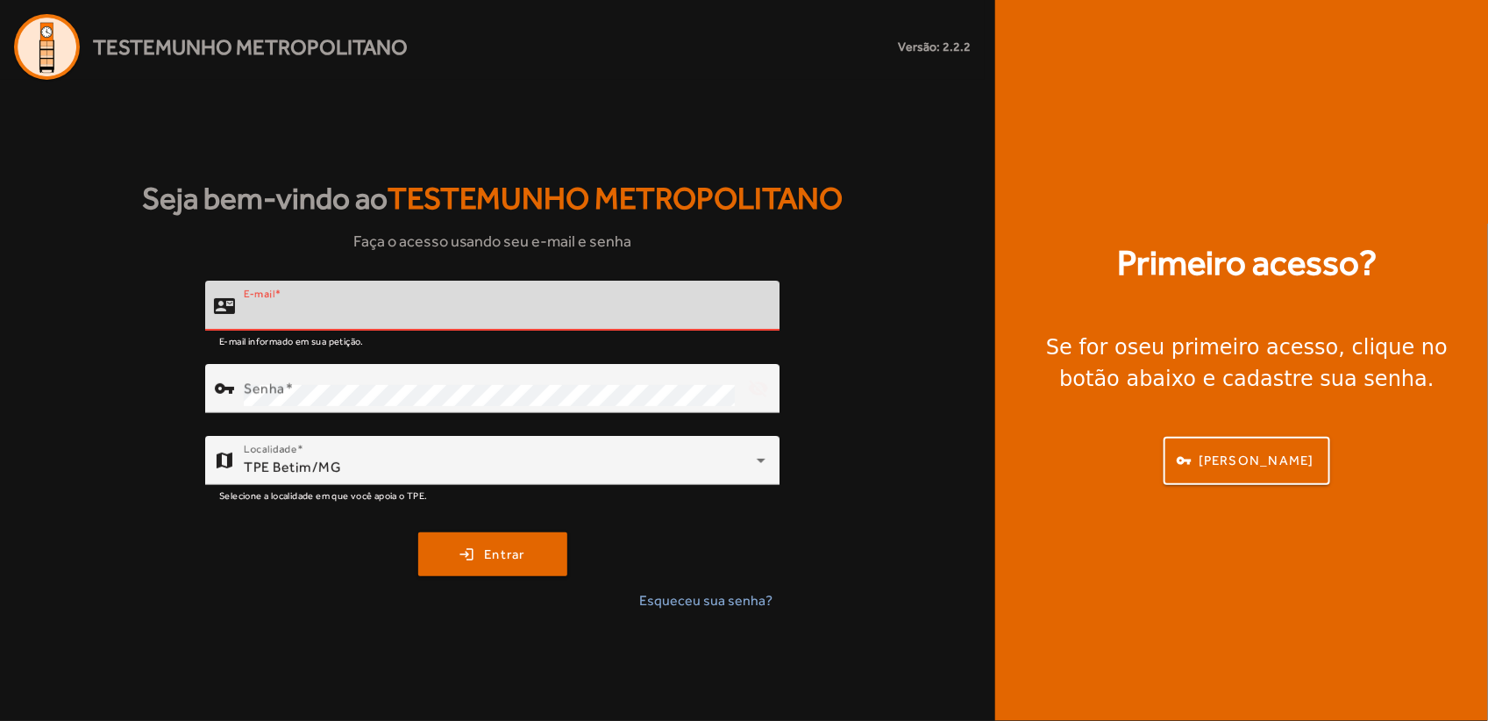
type input "*"
type input "**********"
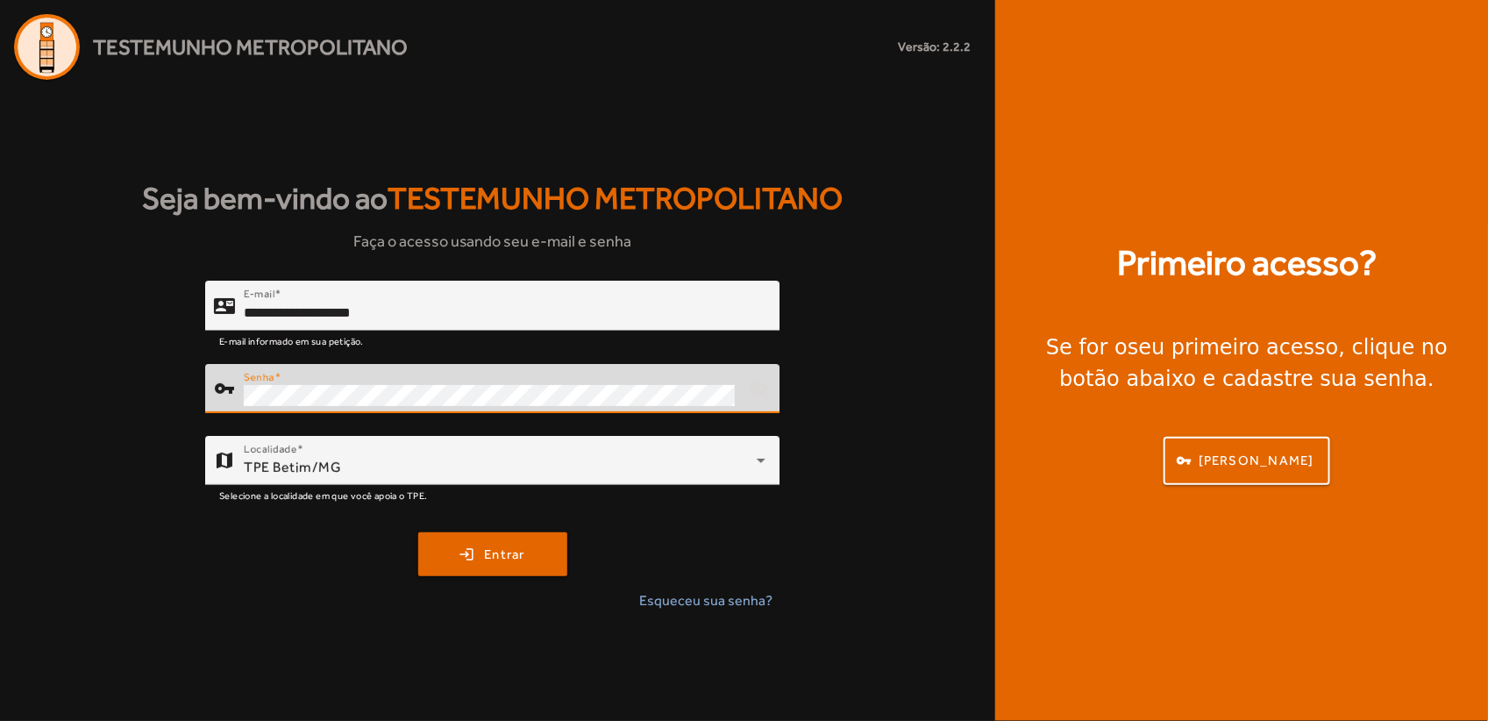
click at [418, 532] on button "login Entrar" at bounding box center [492, 554] width 149 height 44
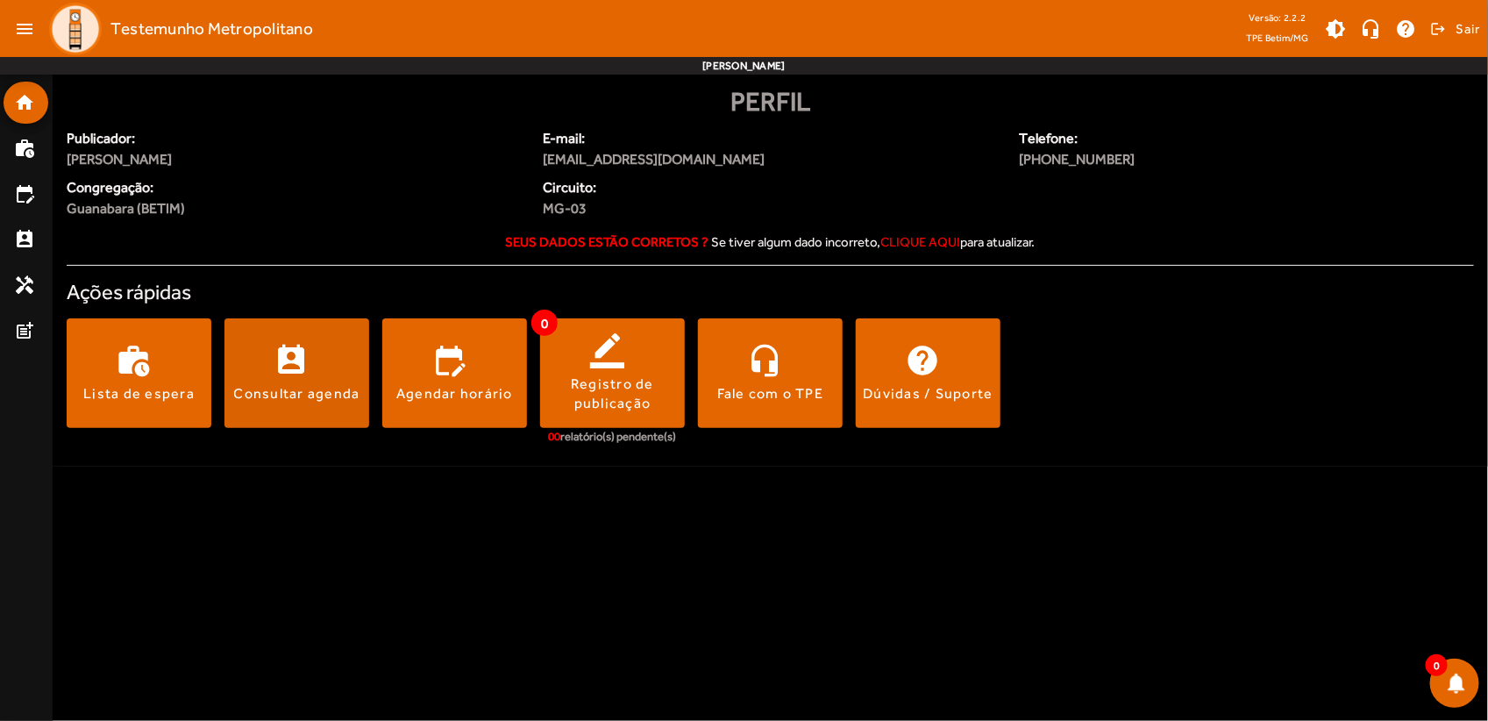
click at [331, 374] on span at bounding box center [296, 373] width 145 height 42
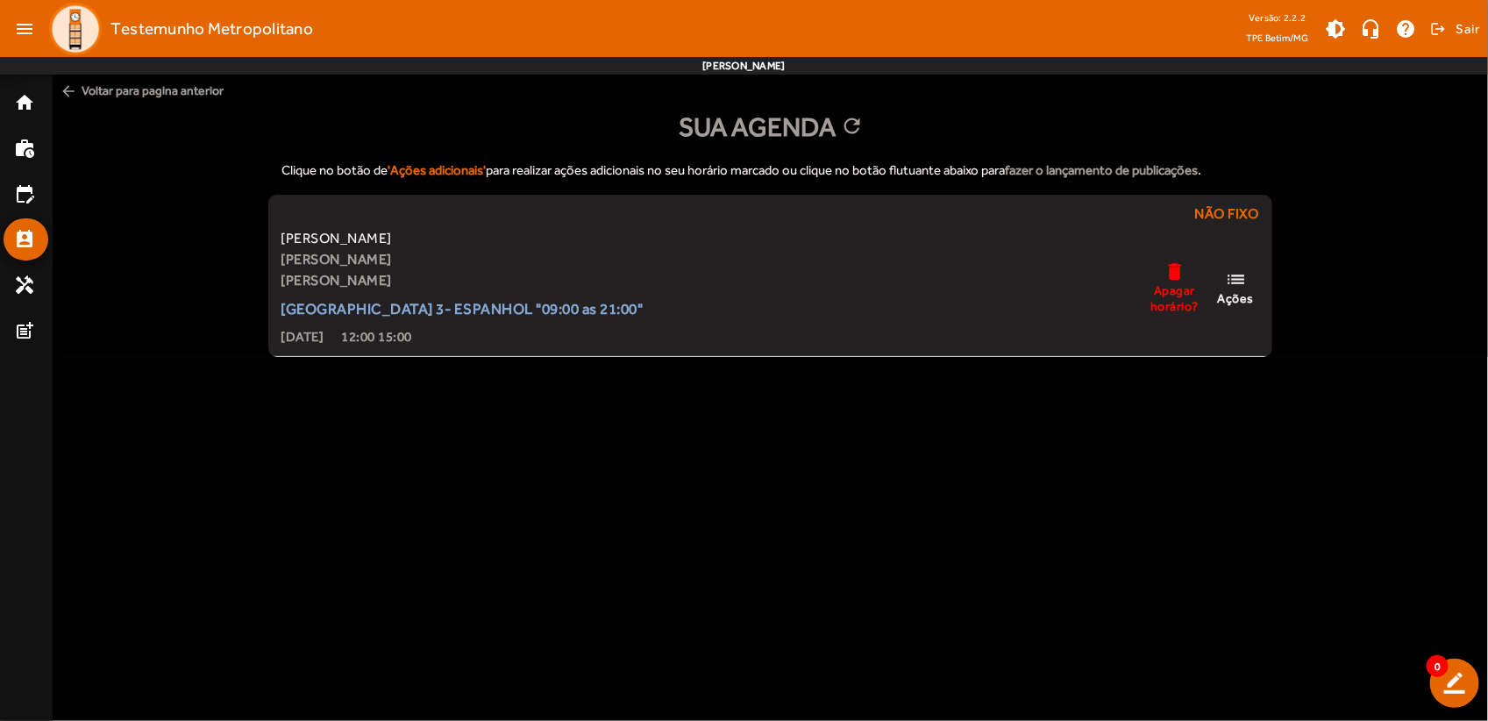
click at [89, 92] on span "arrow_back Voltar para pagina anterior" at bounding box center [770, 91] width 1435 height 32
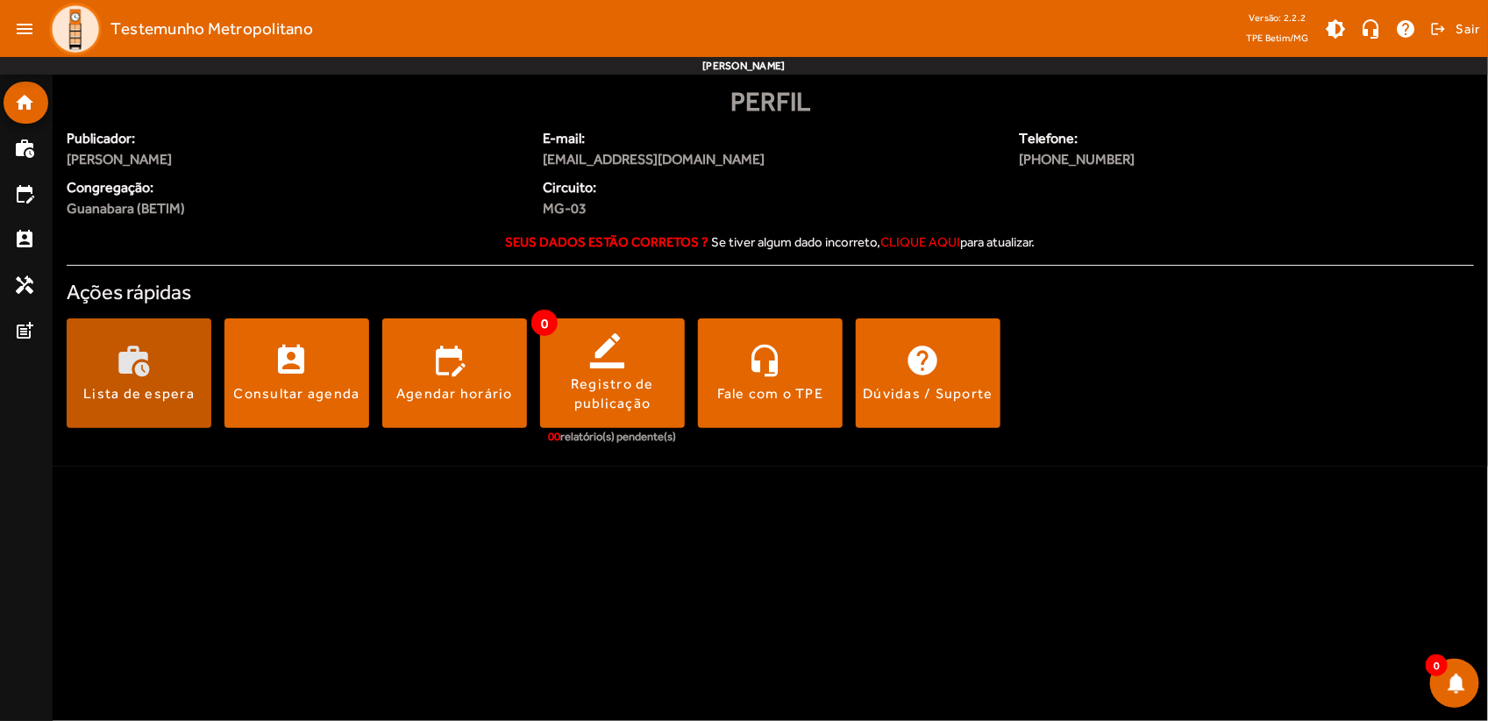
click at [143, 384] on div "Lista de espera" at bounding box center [138, 393] width 111 height 19
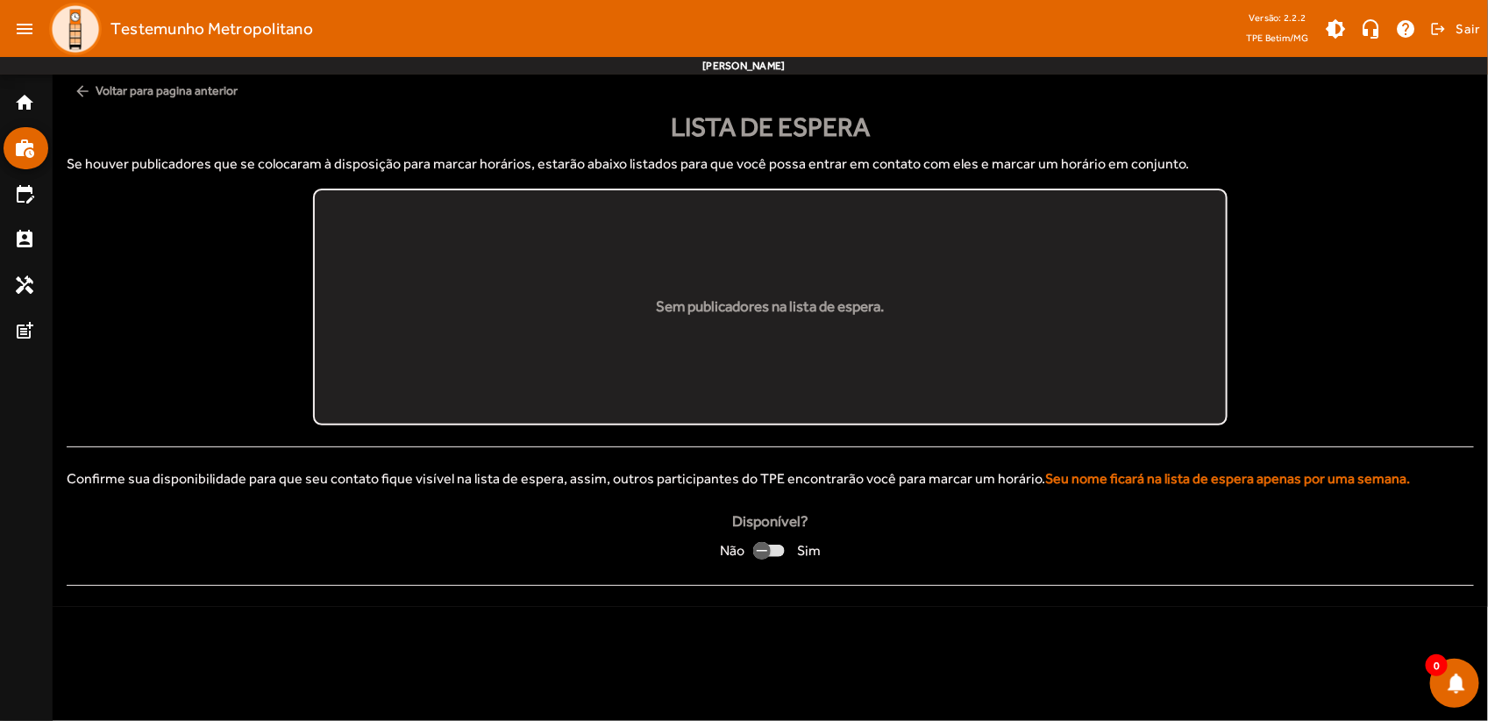
click at [114, 85] on span "arrow_back Voltar para pagina anterior" at bounding box center [770, 91] width 1407 height 32
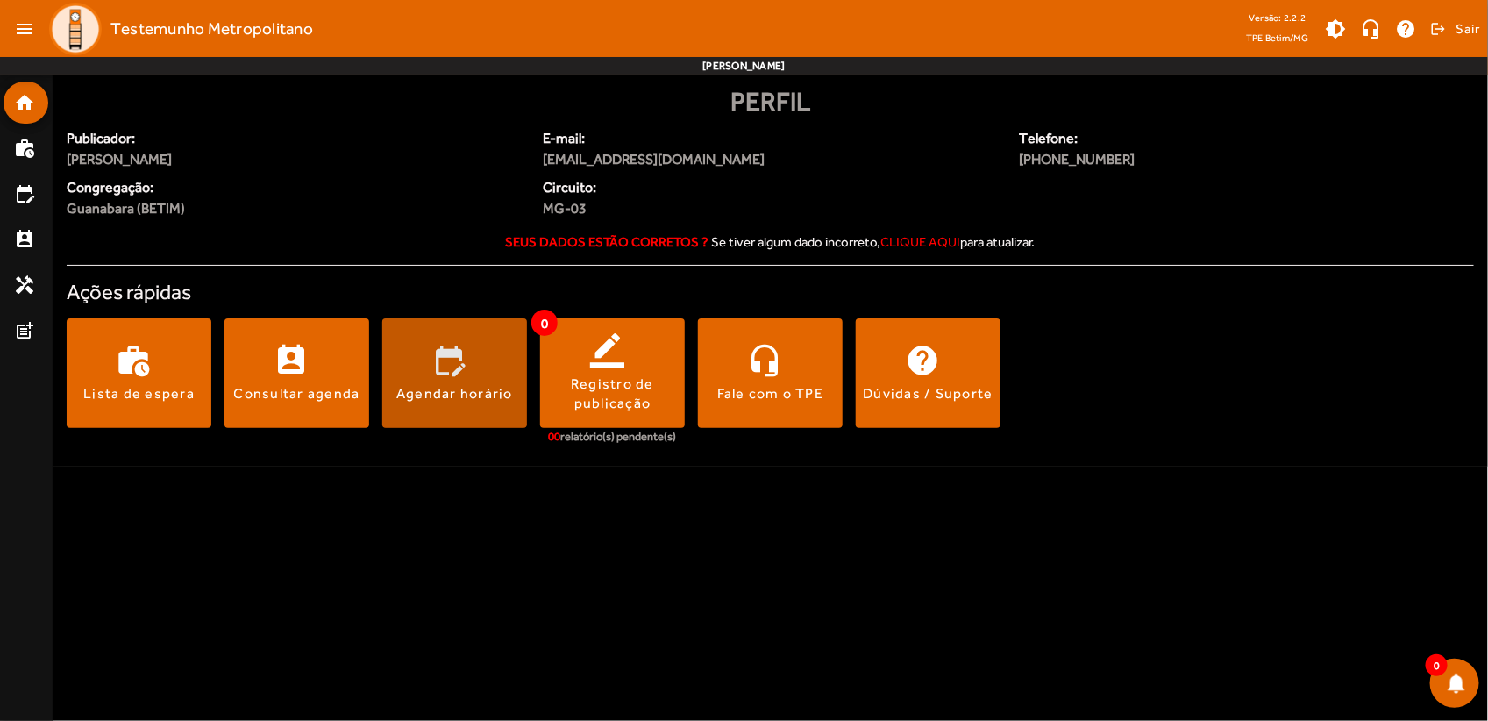
click at [479, 395] on div "Agendar horário" at bounding box center [454, 393] width 117 height 19
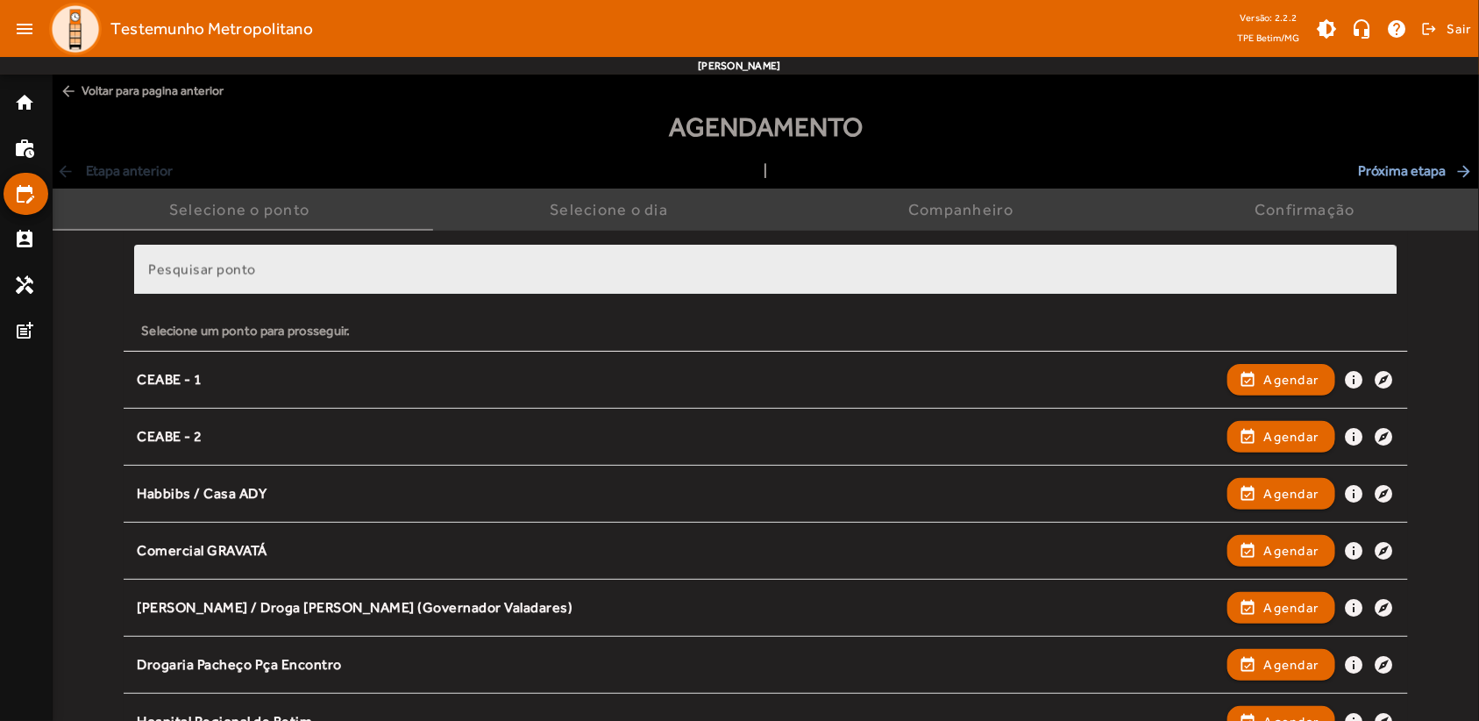
click at [536, 261] on div "Pesquisar ponto" at bounding box center [765, 270] width 1234 height 50
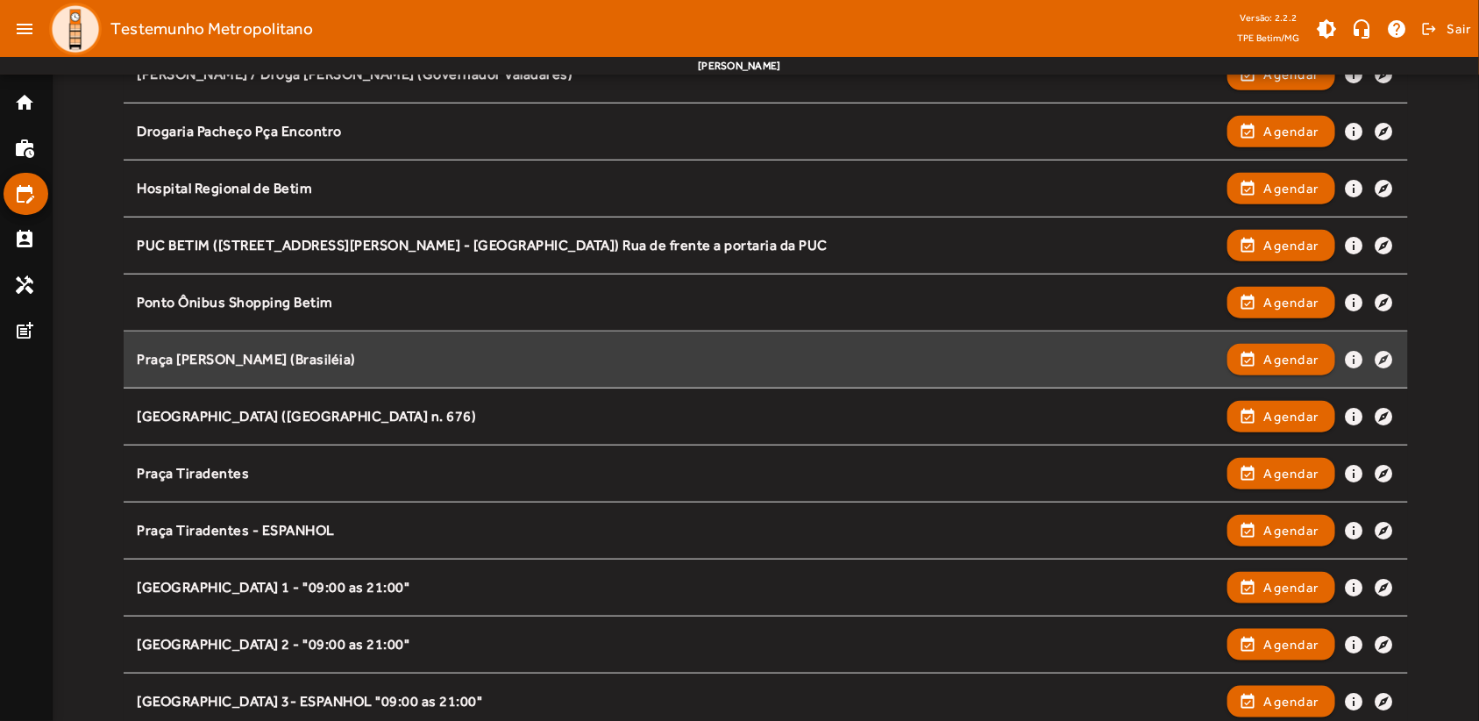
scroll to position [658, 0]
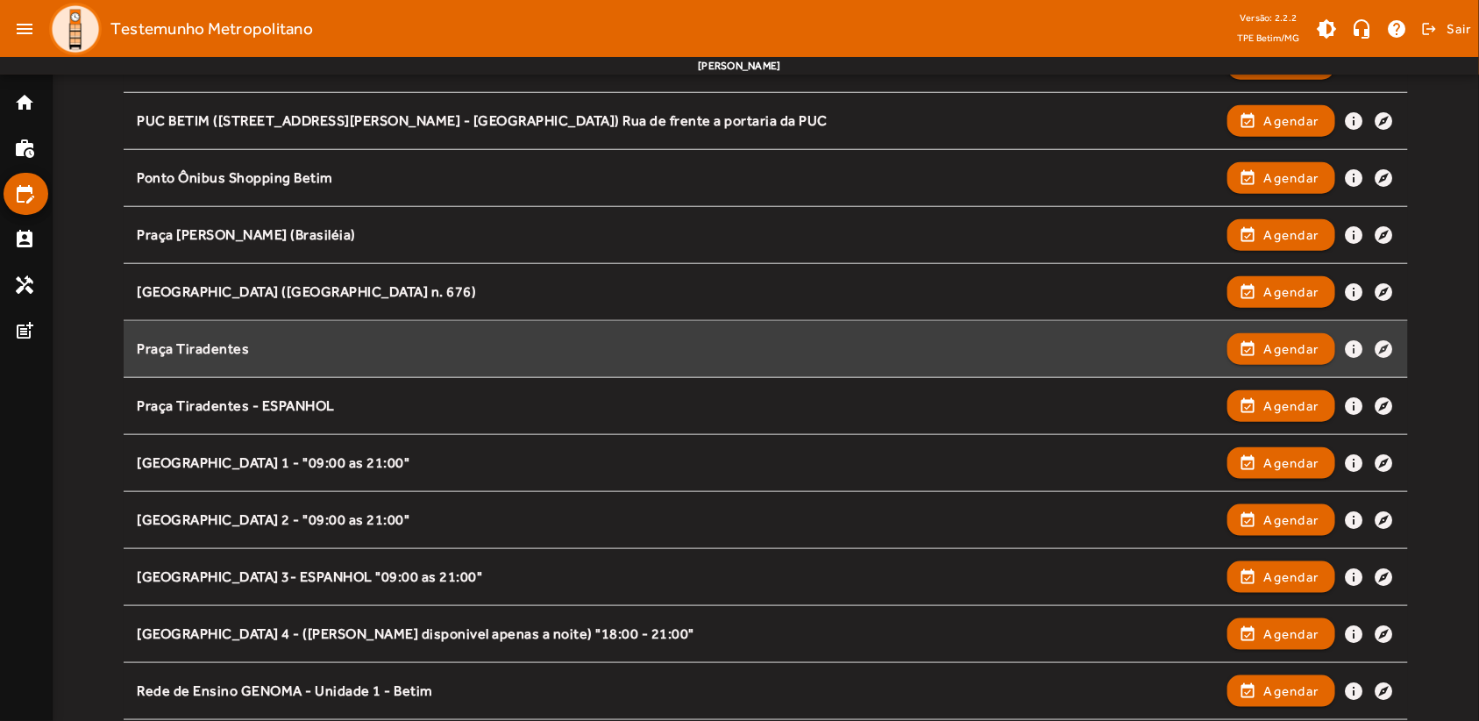
click at [222, 351] on div "Praça Tiradentes" at bounding box center [678, 349] width 1082 height 18
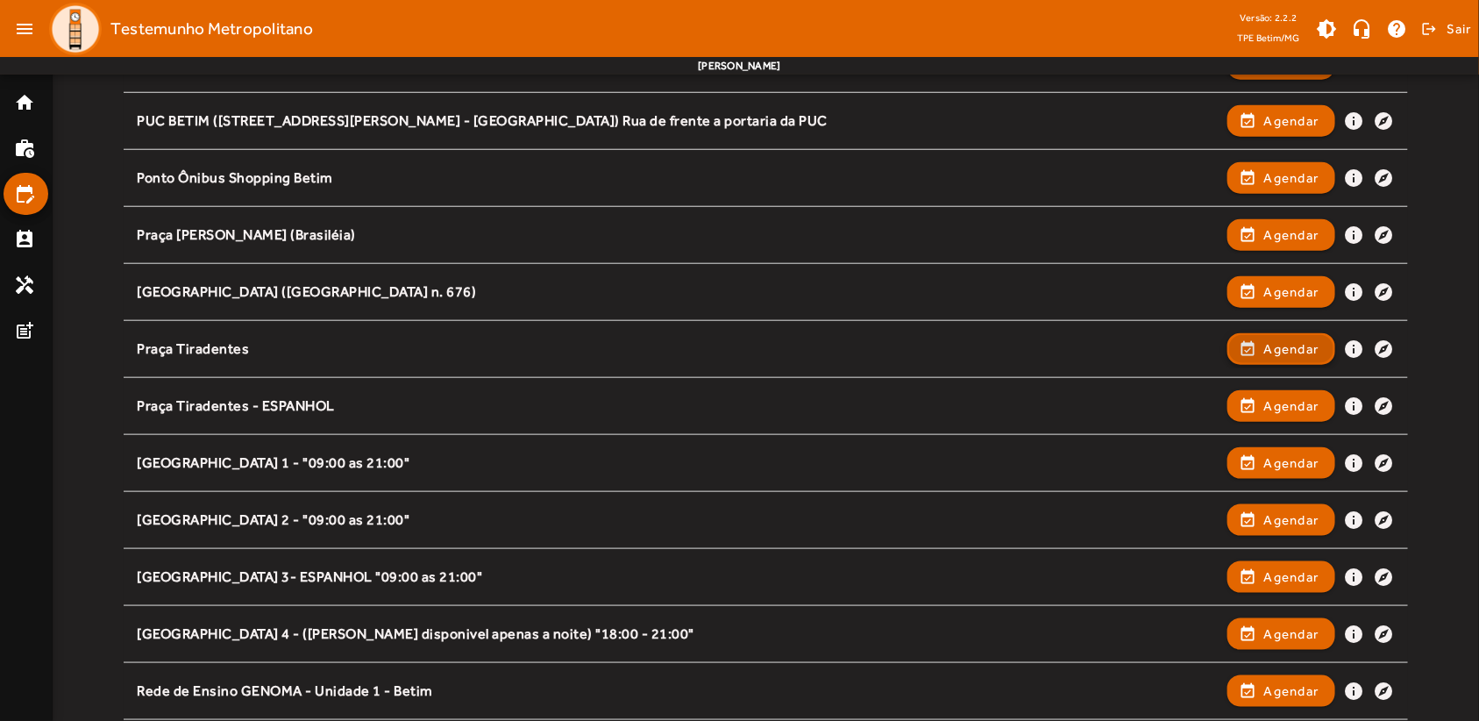
drag, startPoint x: 1291, startPoint y: 349, endPoint x: 1277, endPoint y: 360, distance: 18.1
click at [1293, 352] on span "Agendar" at bounding box center [1291, 348] width 55 height 21
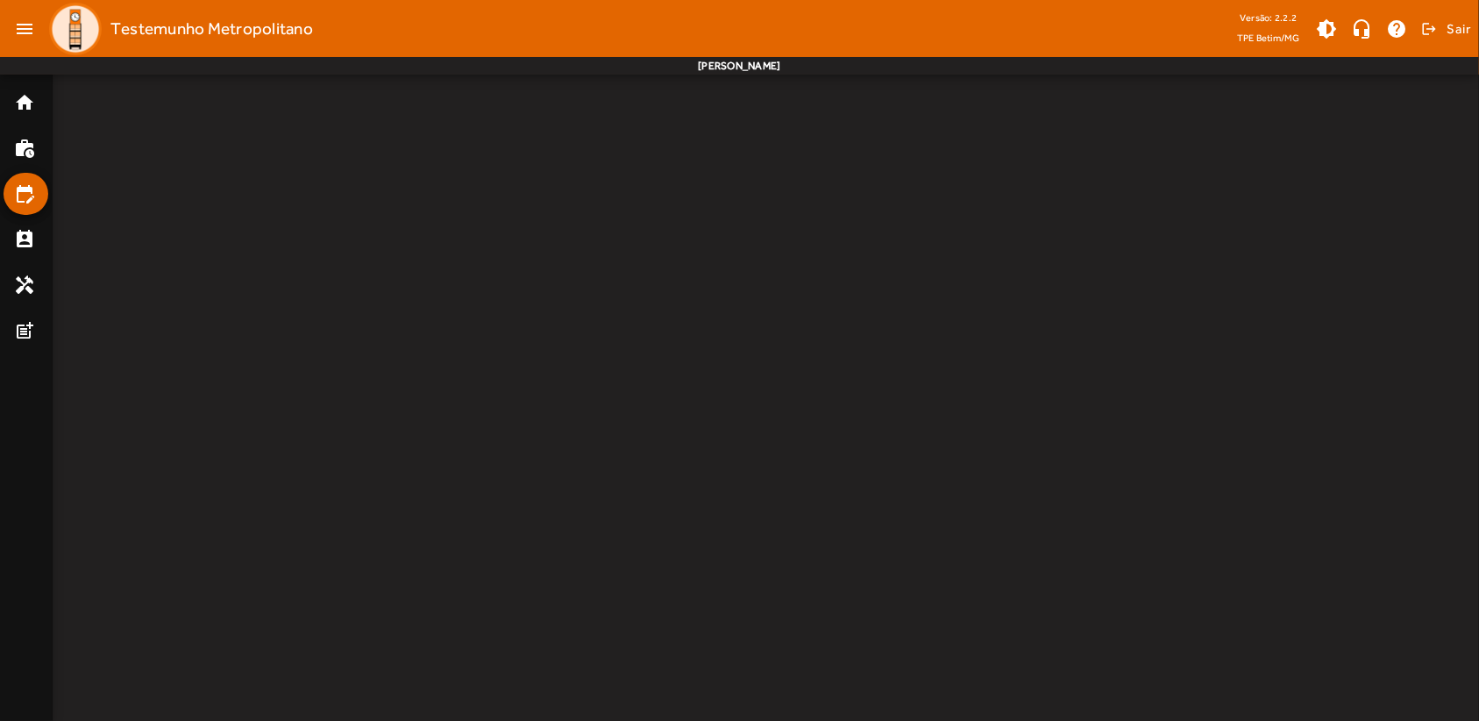
scroll to position [0, 0]
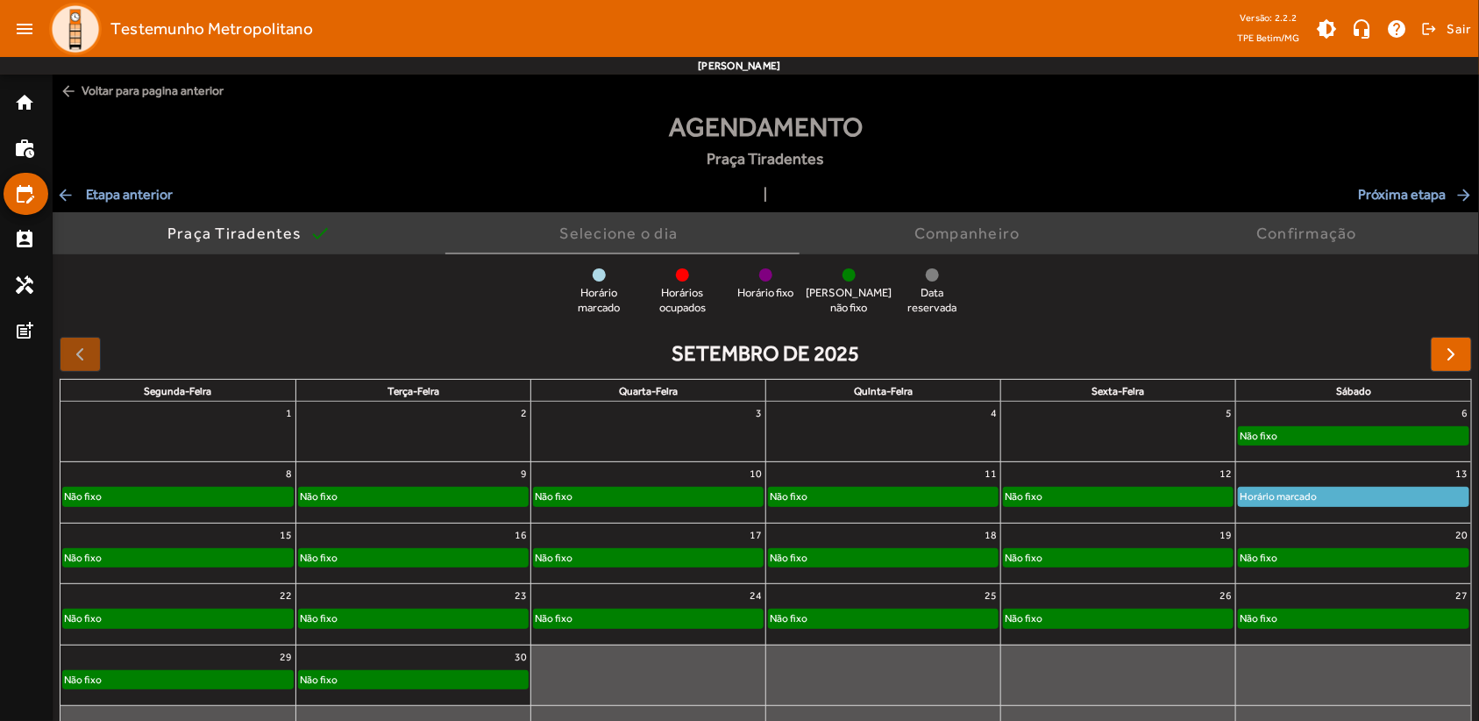
click at [67, 195] on mat-icon "arrow_back" at bounding box center [66, 195] width 21 height 18
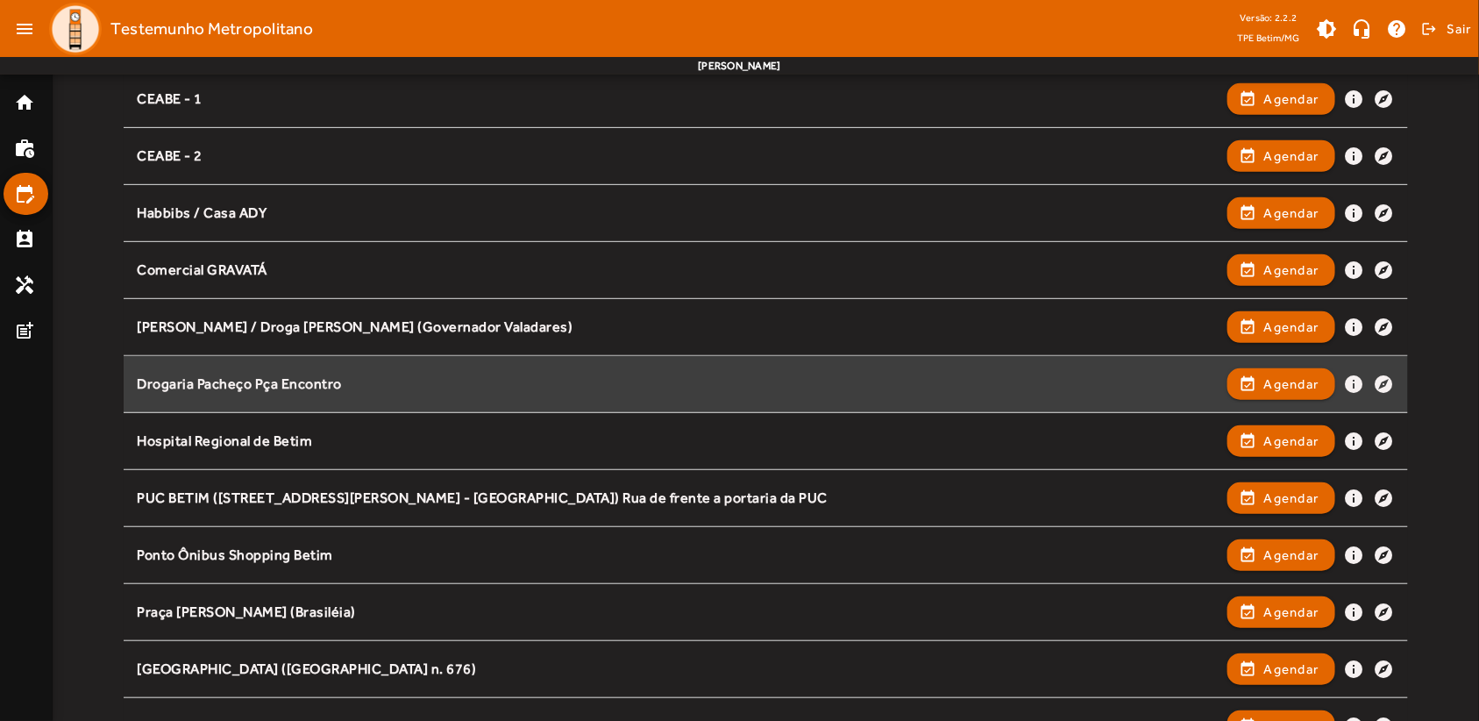
scroll to position [438, 0]
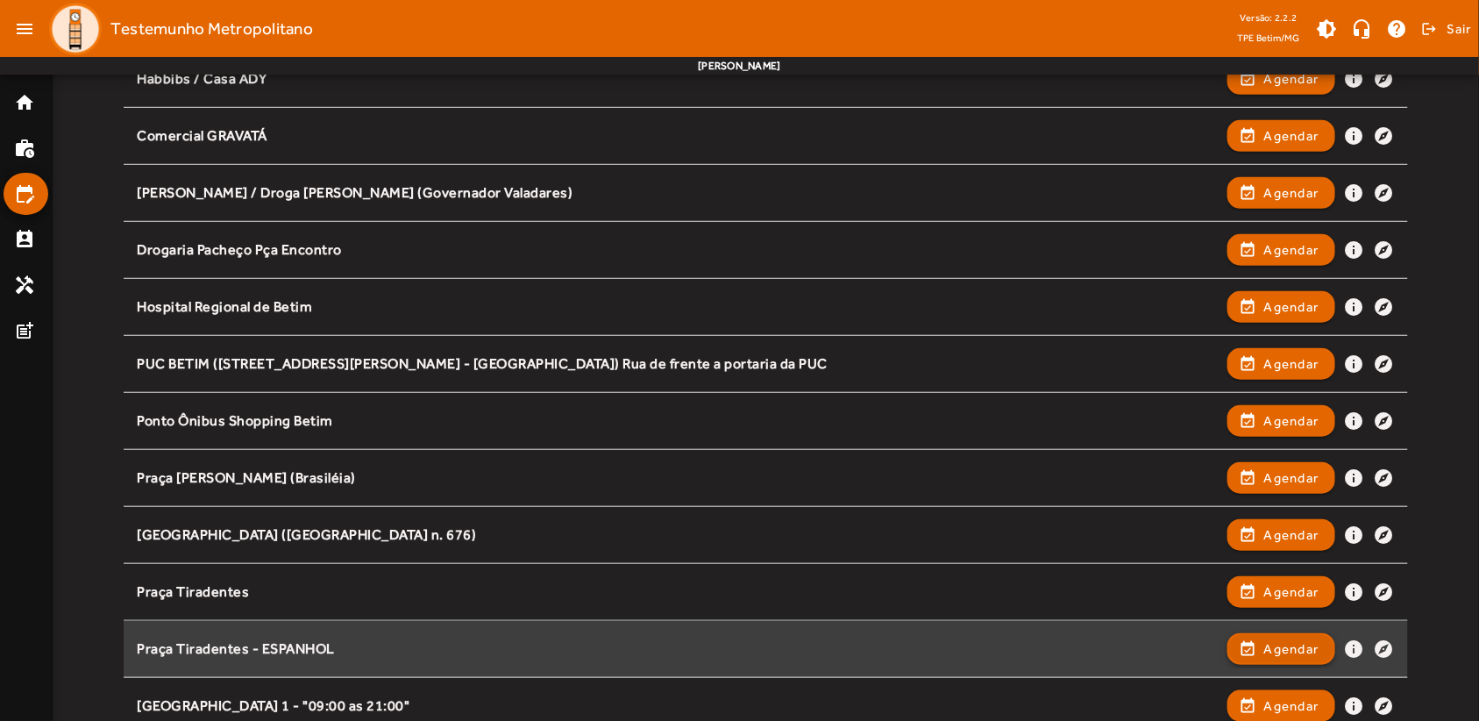
click at [1315, 650] on span "Agendar" at bounding box center [1291, 648] width 55 height 21
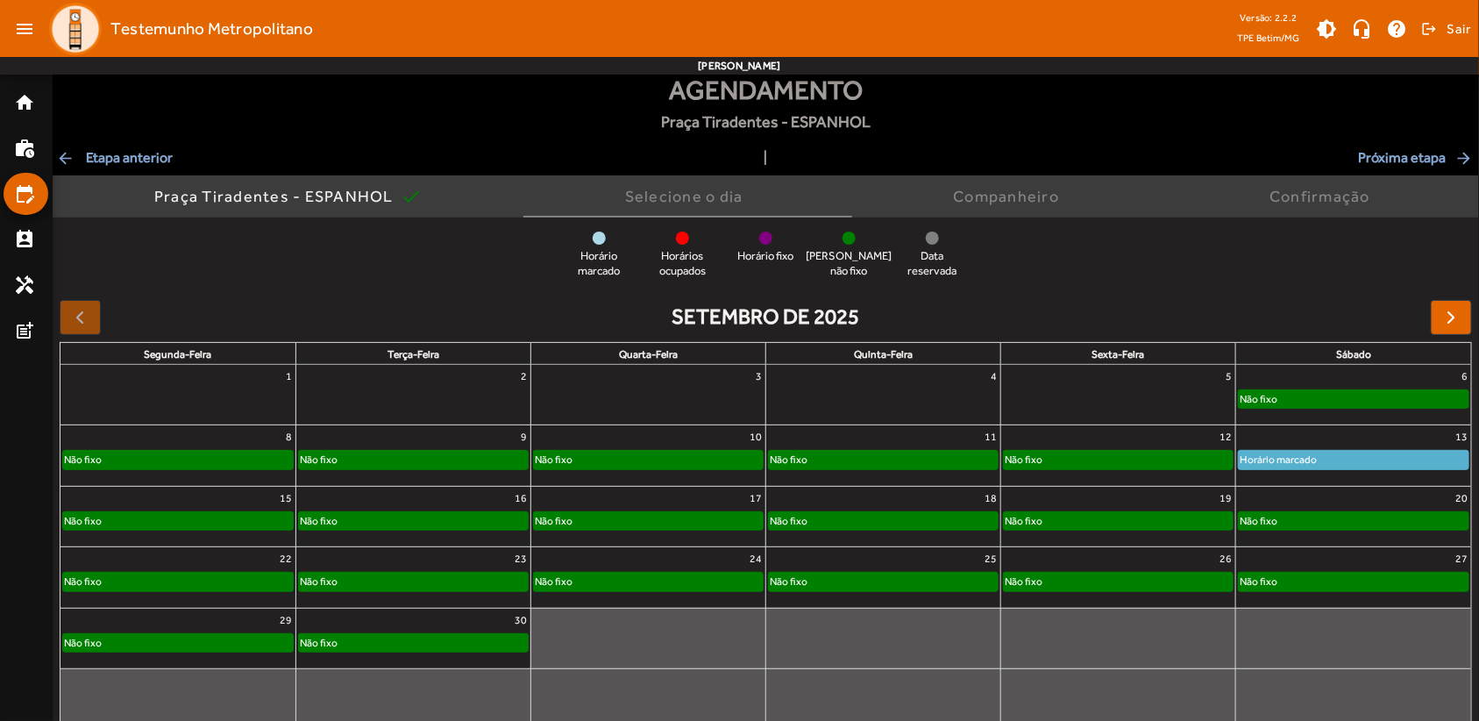
scroll to position [55, 0]
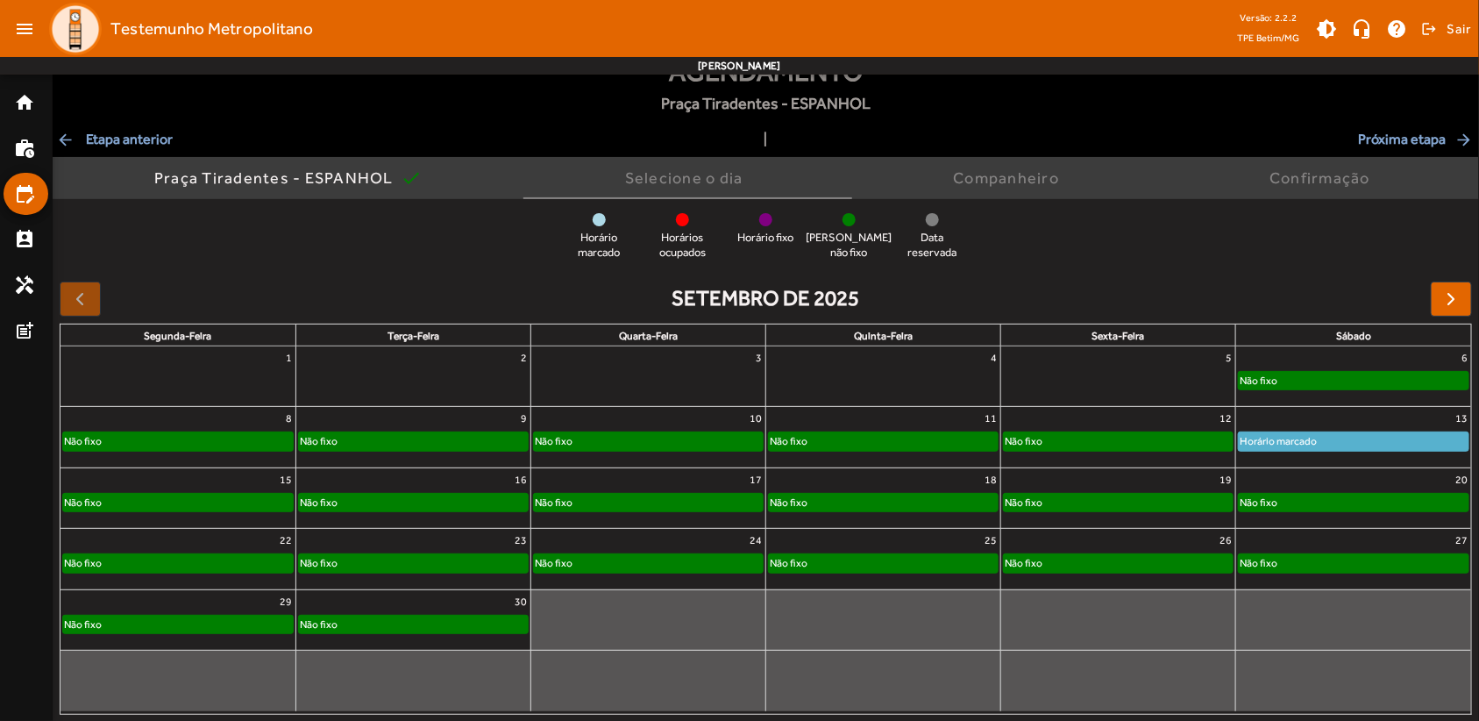
click at [58, 136] on mat-icon "arrow_back" at bounding box center [66, 140] width 21 height 18
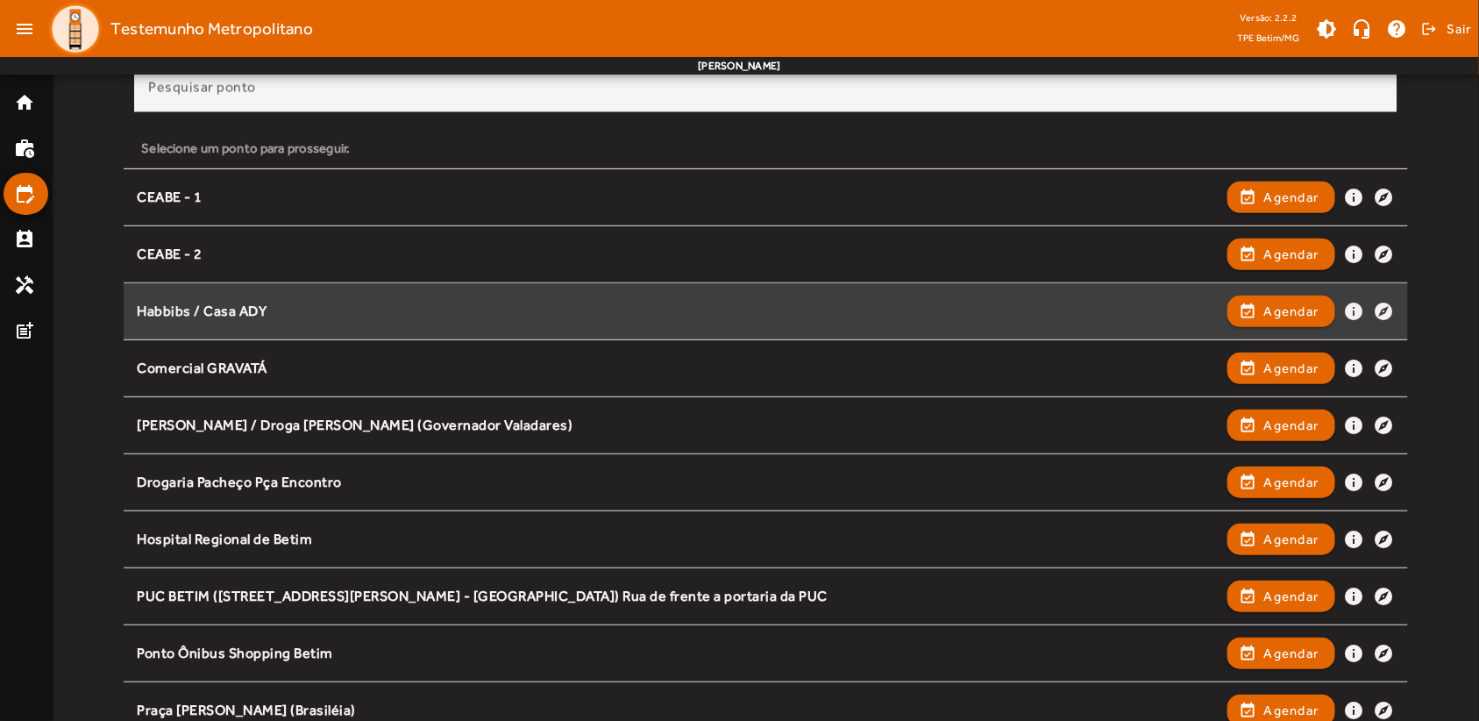
scroll to position [548, 0]
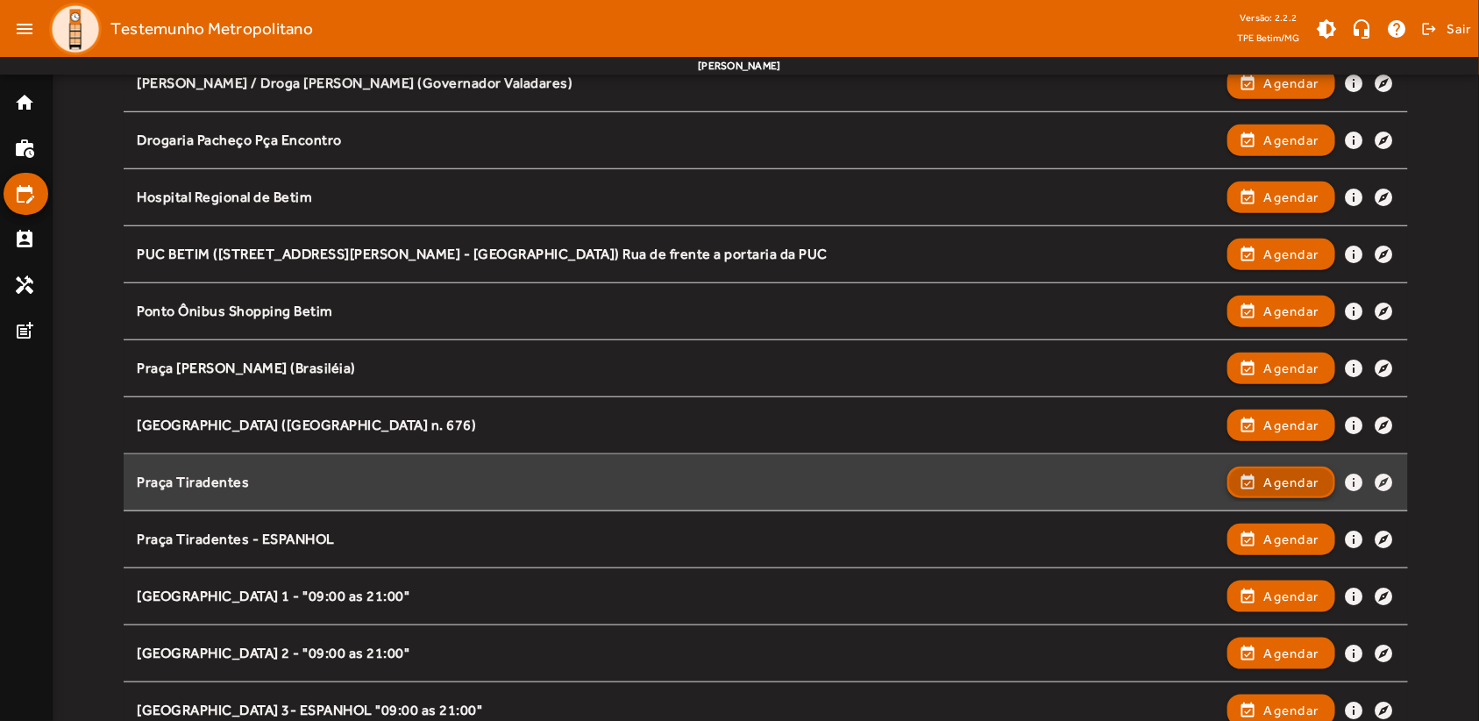
click at [1302, 483] on span "Agendar" at bounding box center [1291, 482] width 55 height 21
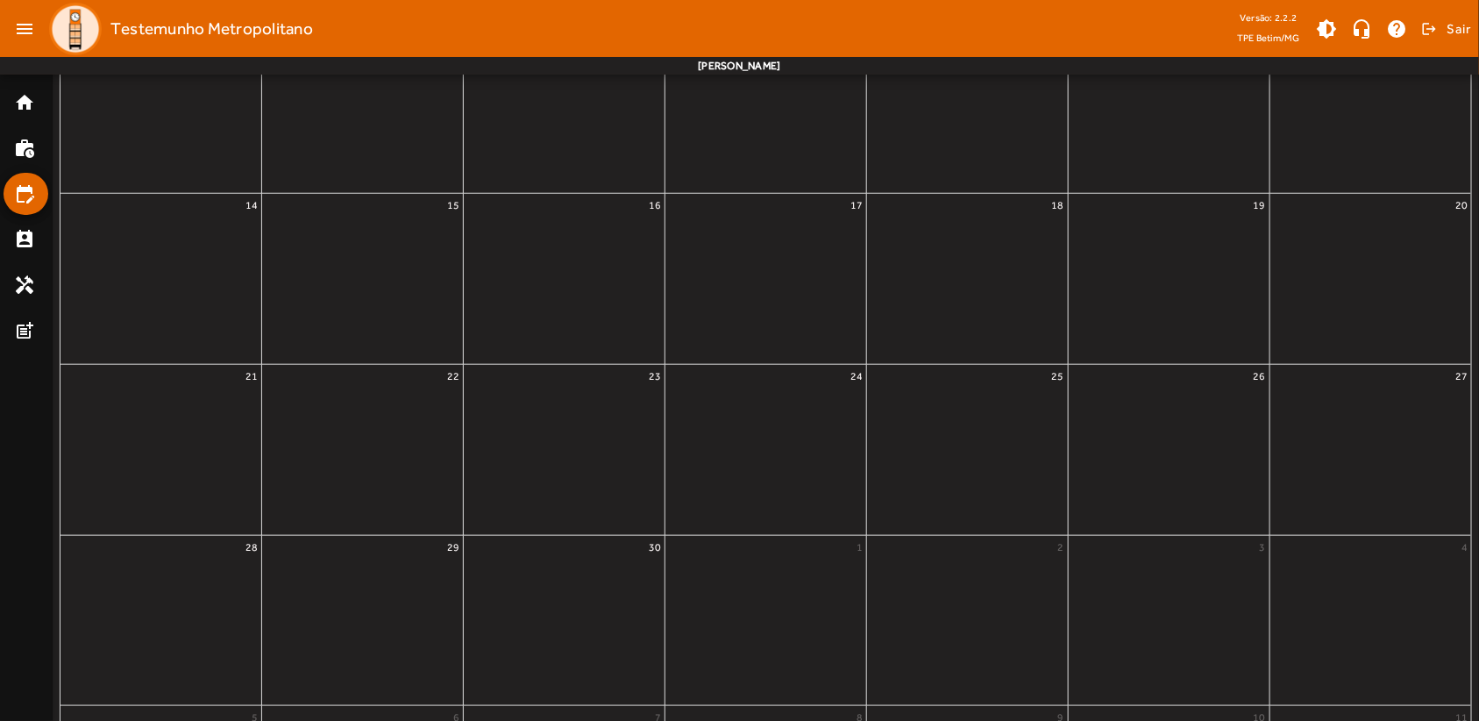
scroll to position [0, 0]
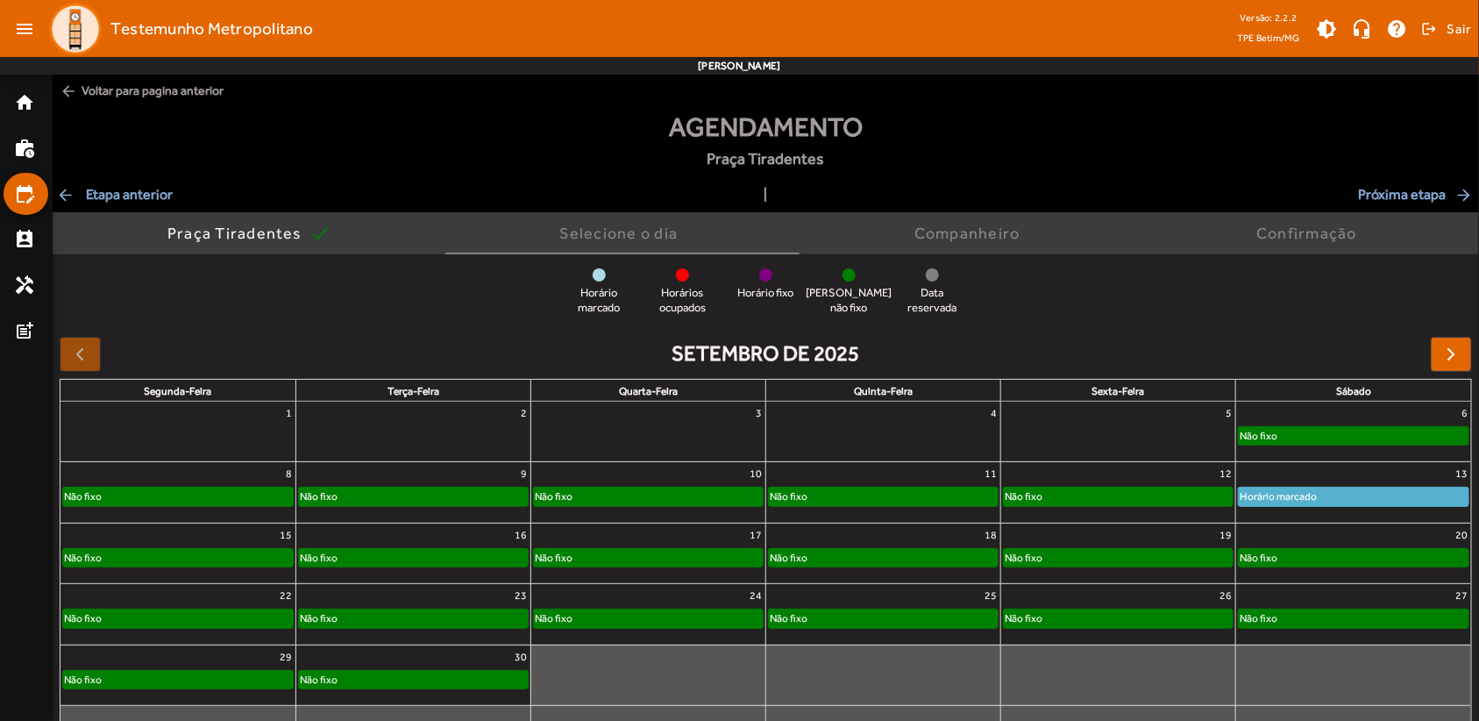
click at [1121, 438] on div at bounding box center [1118, 439] width 234 height 28
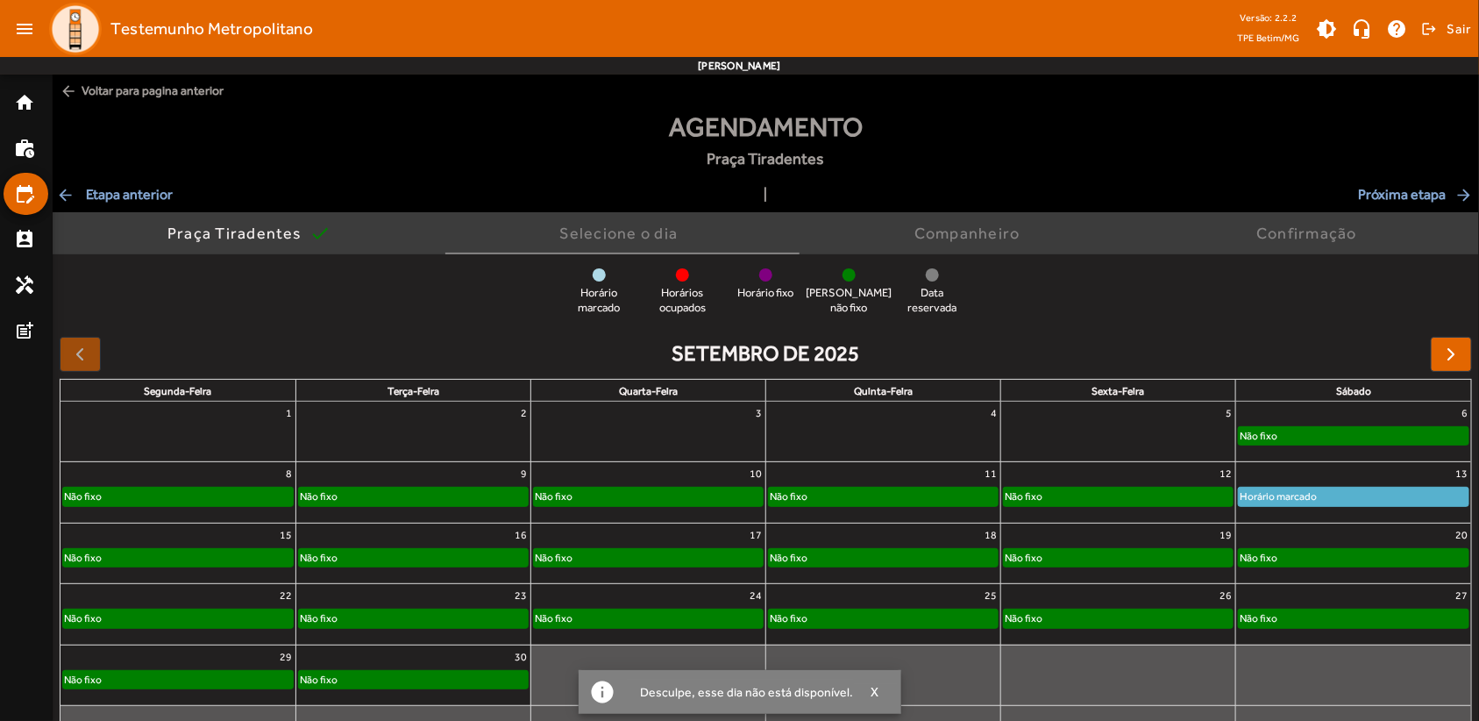
click at [1085, 279] on div "Horário marcado Horários ocupados Horário fixo Horário não fixo Data reservada" at bounding box center [766, 291] width 1426 height 47
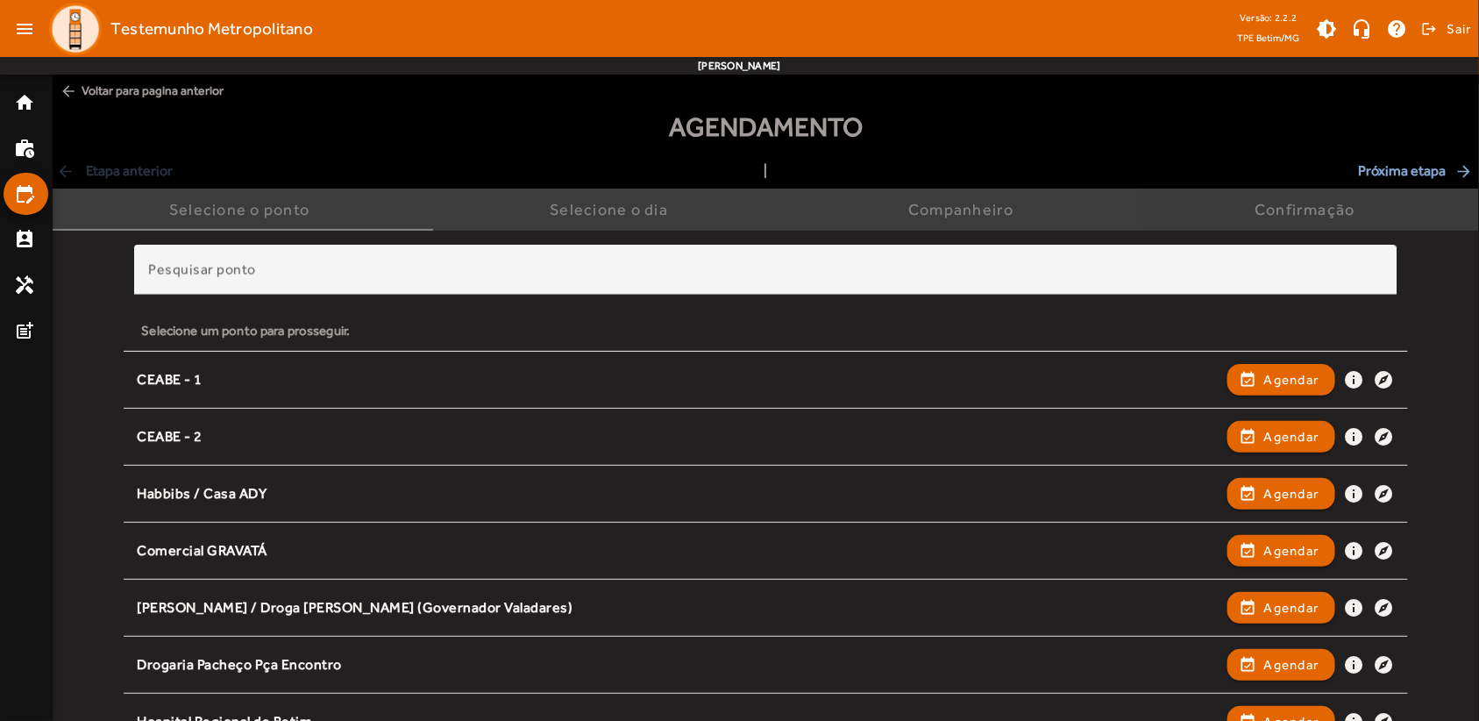
click at [1289, 212] on div "Confirmação" at bounding box center [1309, 210] width 108 height 18
click at [1290, 215] on div "Confirmação" at bounding box center [1309, 210] width 108 height 18
click at [1291, 206] on div "Confirmação" at bounding box center [1309, 210] width 108 height 18
drag, startPoint x: 1041, startPoint y: 207, endPoint x: 877, endPoint y: 210, distance: 164.0
click at [1027, 207] on div "Companheiro" at bounding box center [965, 210] width 346 height 42
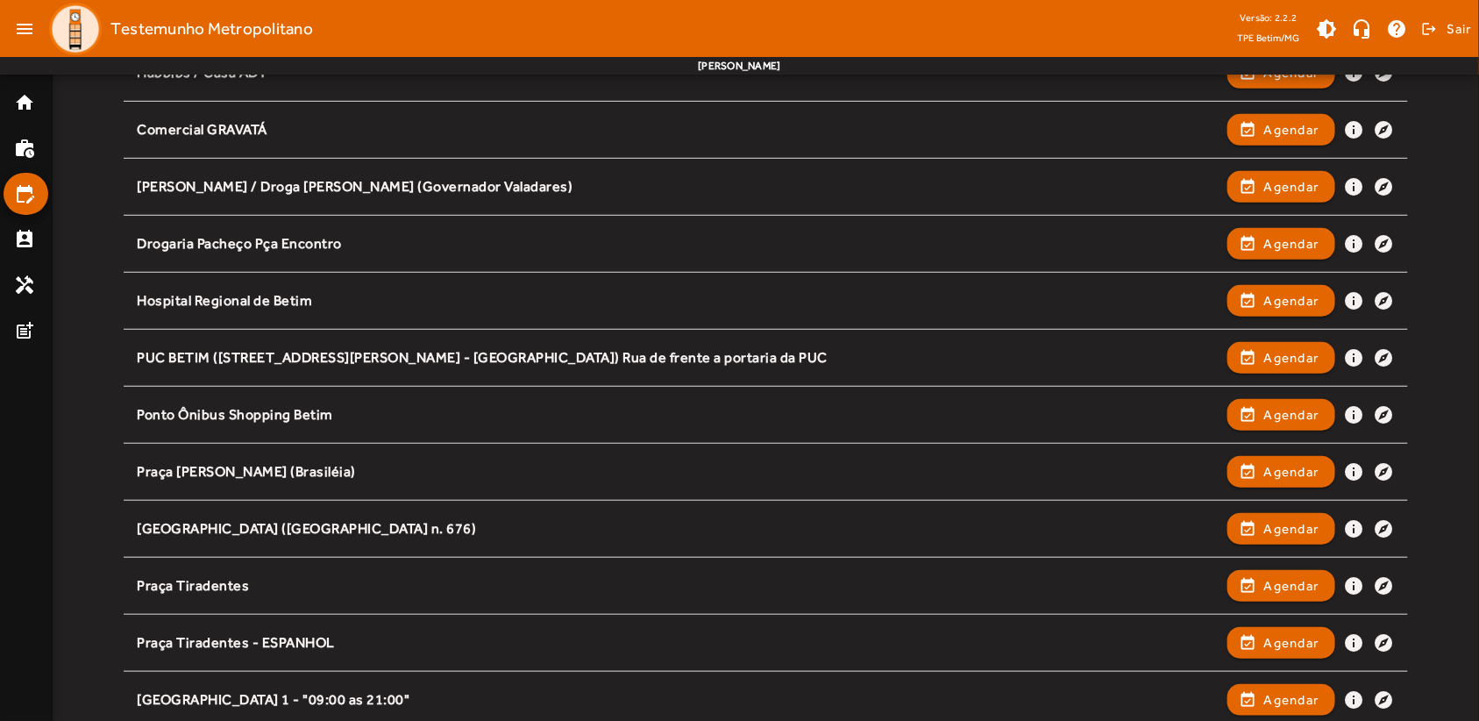
scroll to position [658, 0]
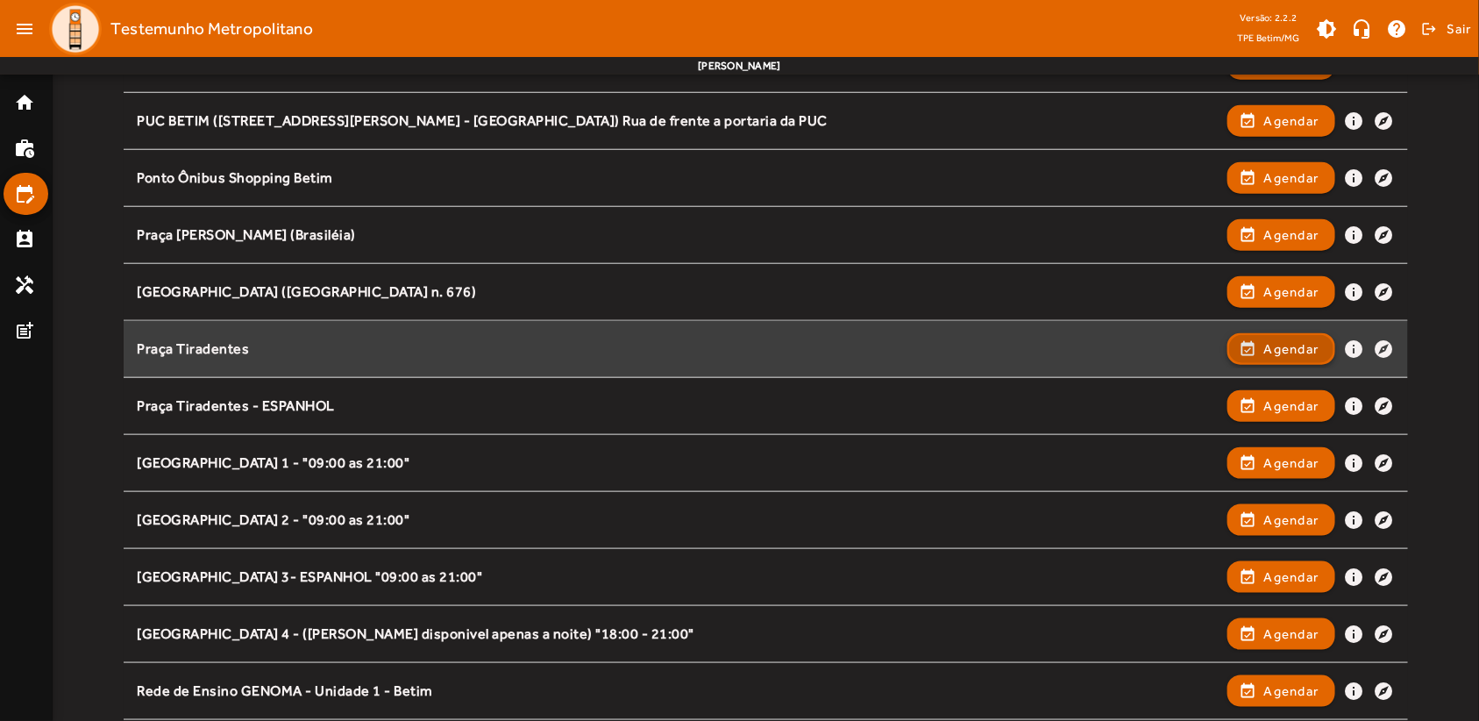
click at [1298, 352] on span "Agendar" at bounding box center [1291, 348] width 55 height 21
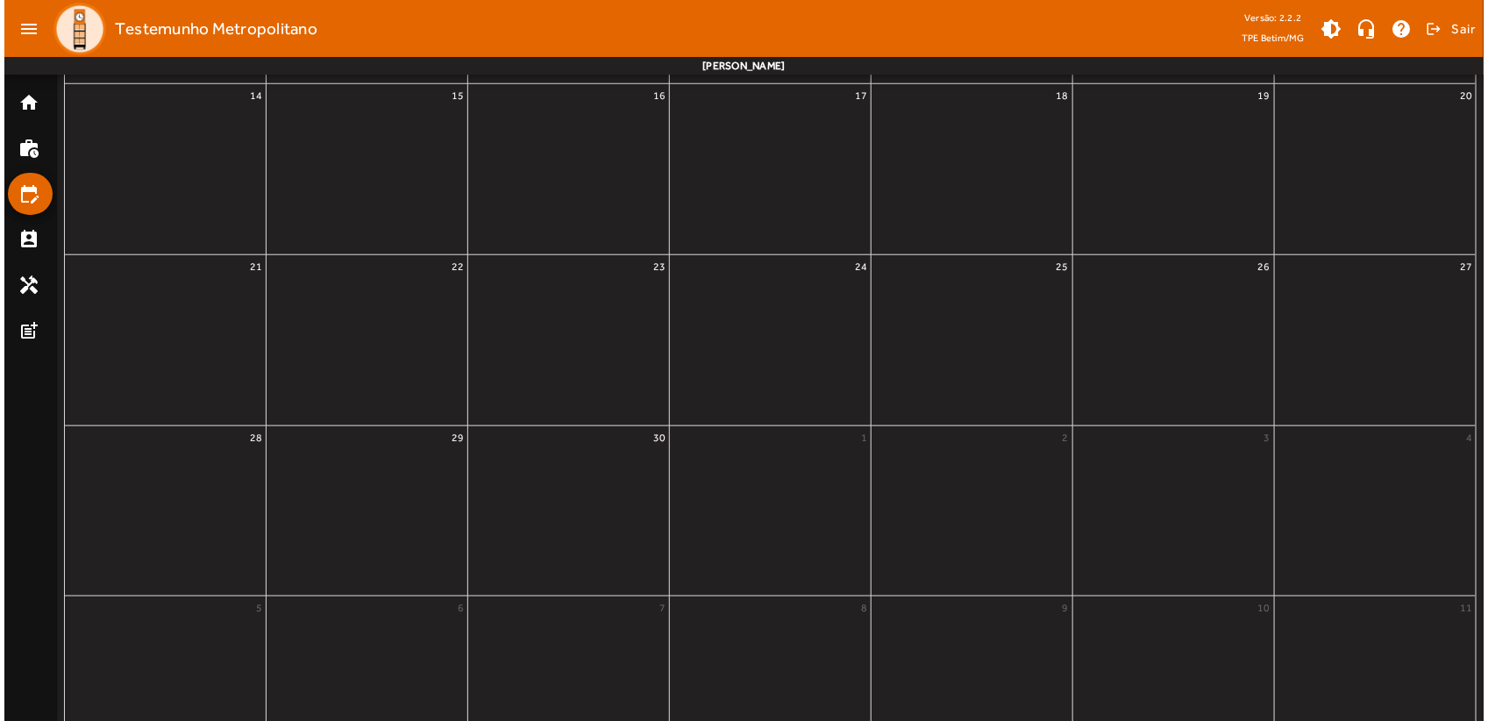
scroll to position [0, 0]
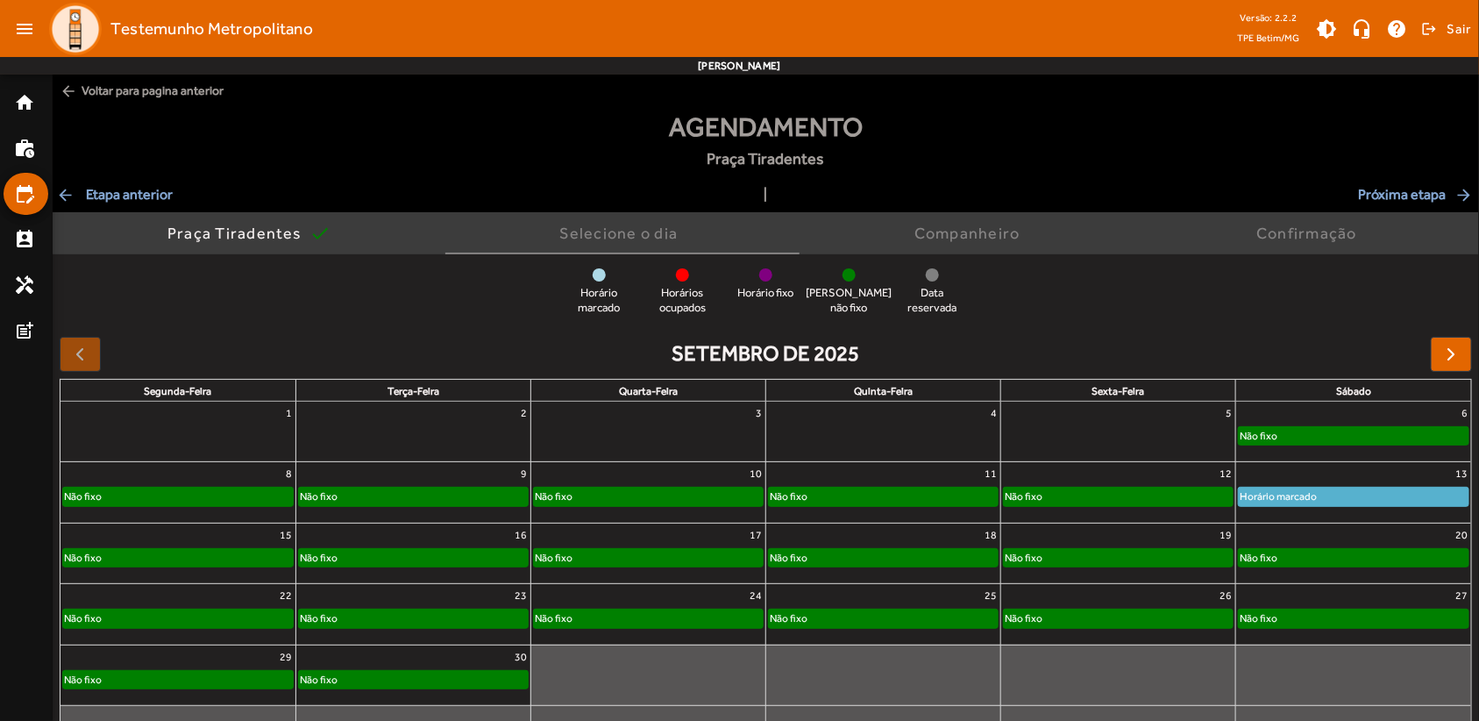
click at [1128, 435] on div at bounding box center [1118, 439] width 234 height 28
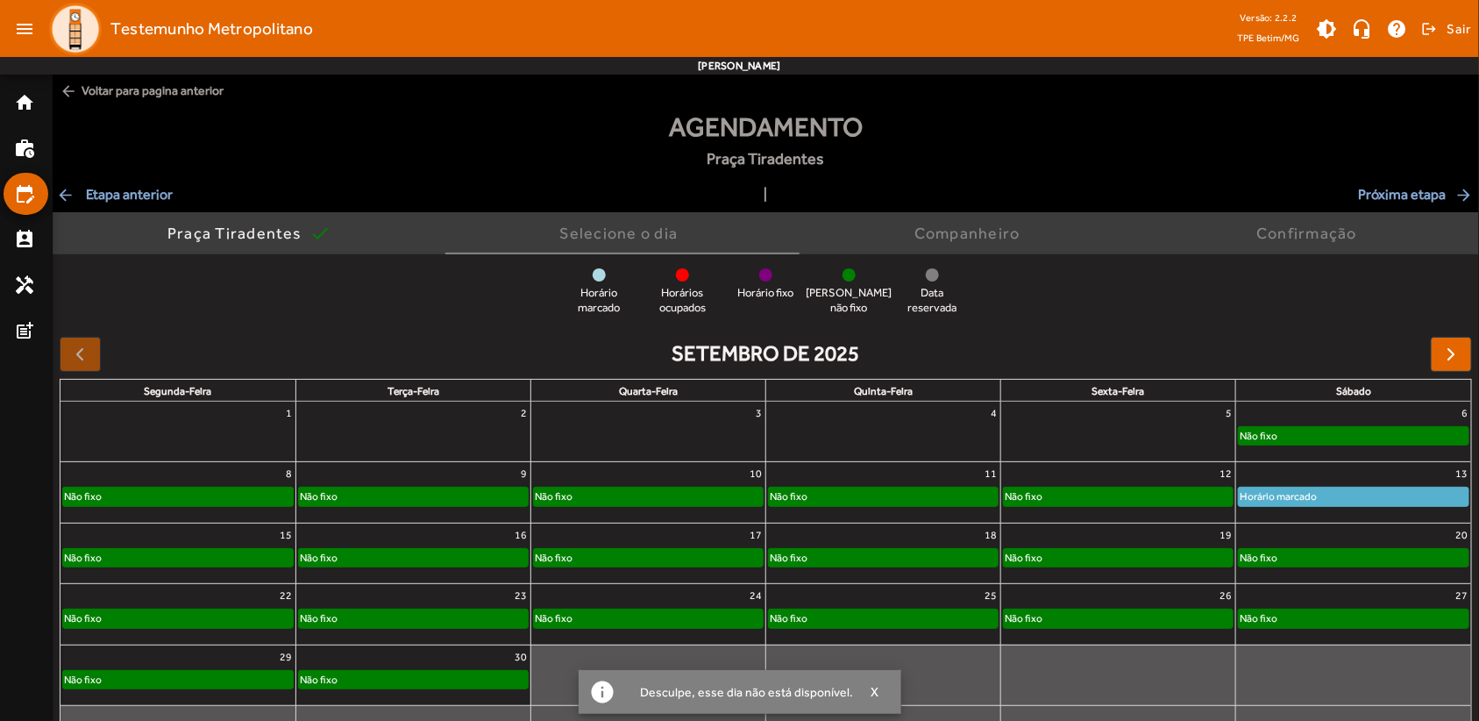
click at [789, 682] on div "Desculpe, esse dia não está disponível." at bounding box center [740, 691] width 227 height 25
click at [874, 360] on div "setembro de 2025" at bounding box center [766, 354] width 1412 height 35
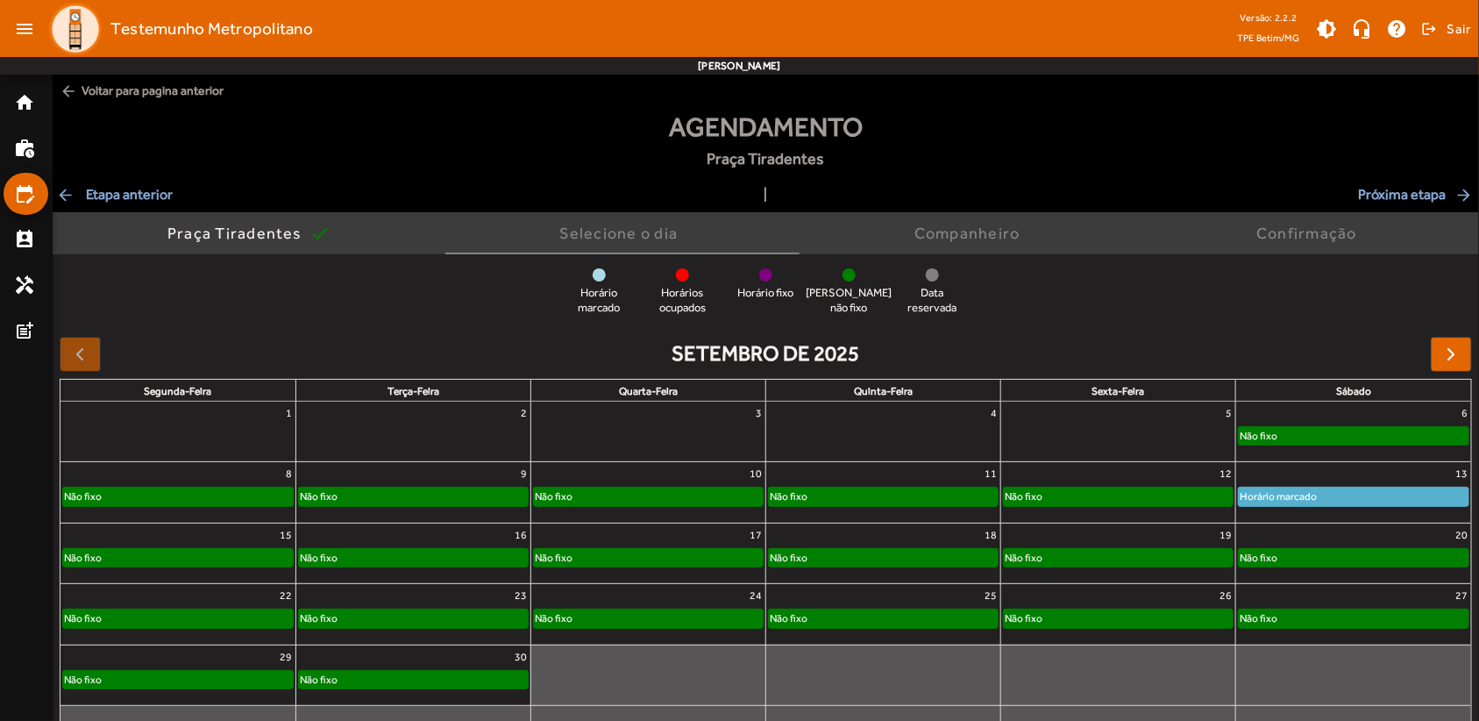
drag, startPoint x: 331, startPoint y: 270, endPoint x: 292, endPoint y: 270, distance: 38.6
click at [316, 270] on div "Horário marcado Horários ocupados Horário fixo Horário não fixo Data reservada" at bounding box center [766, 291] width 1426 height 47
click at [24, 238] on mat-icon "perm_contact_calendar" at bounding box center [24, 239] width 21 height 21
